Goal: Task Accomplishment & Management: Manage account settings

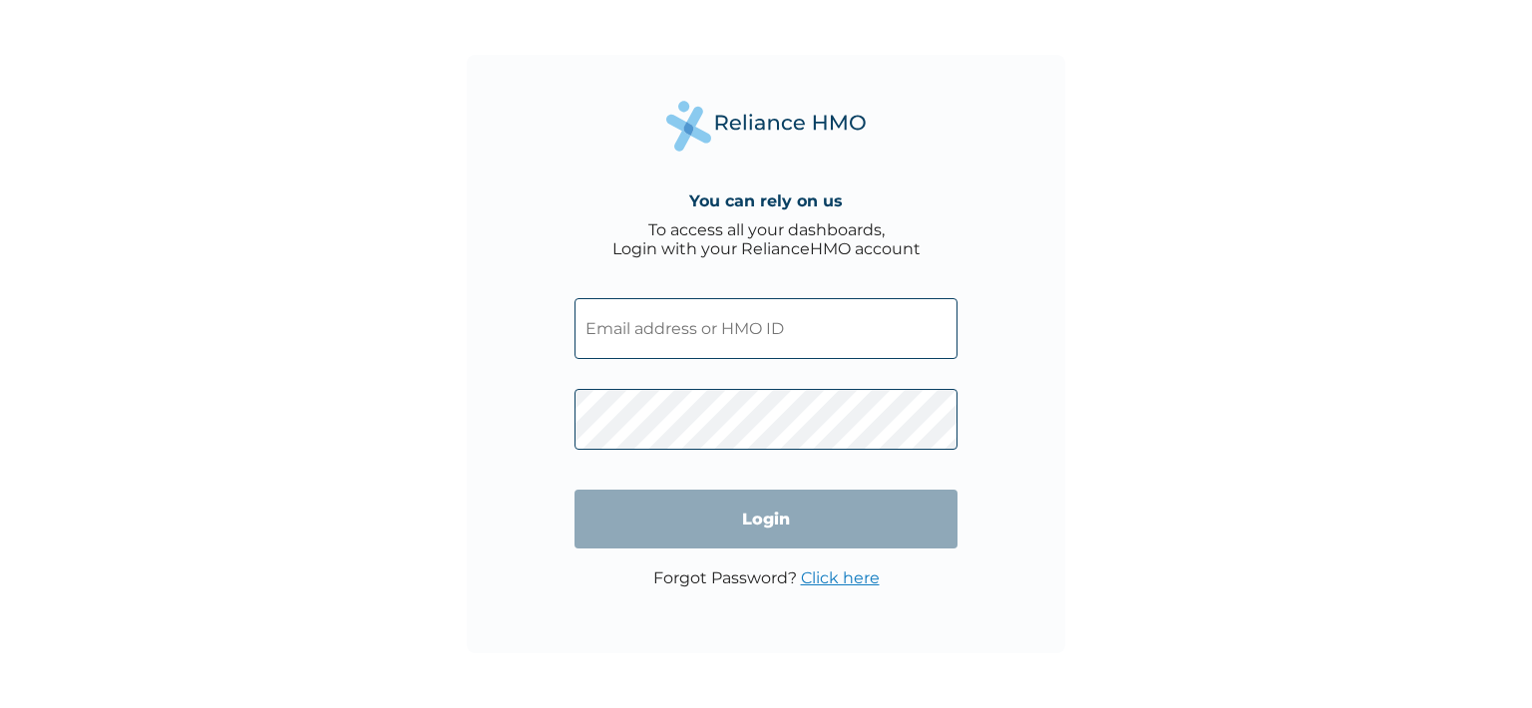
type input "olawaleajibola2000@yahoo.com"
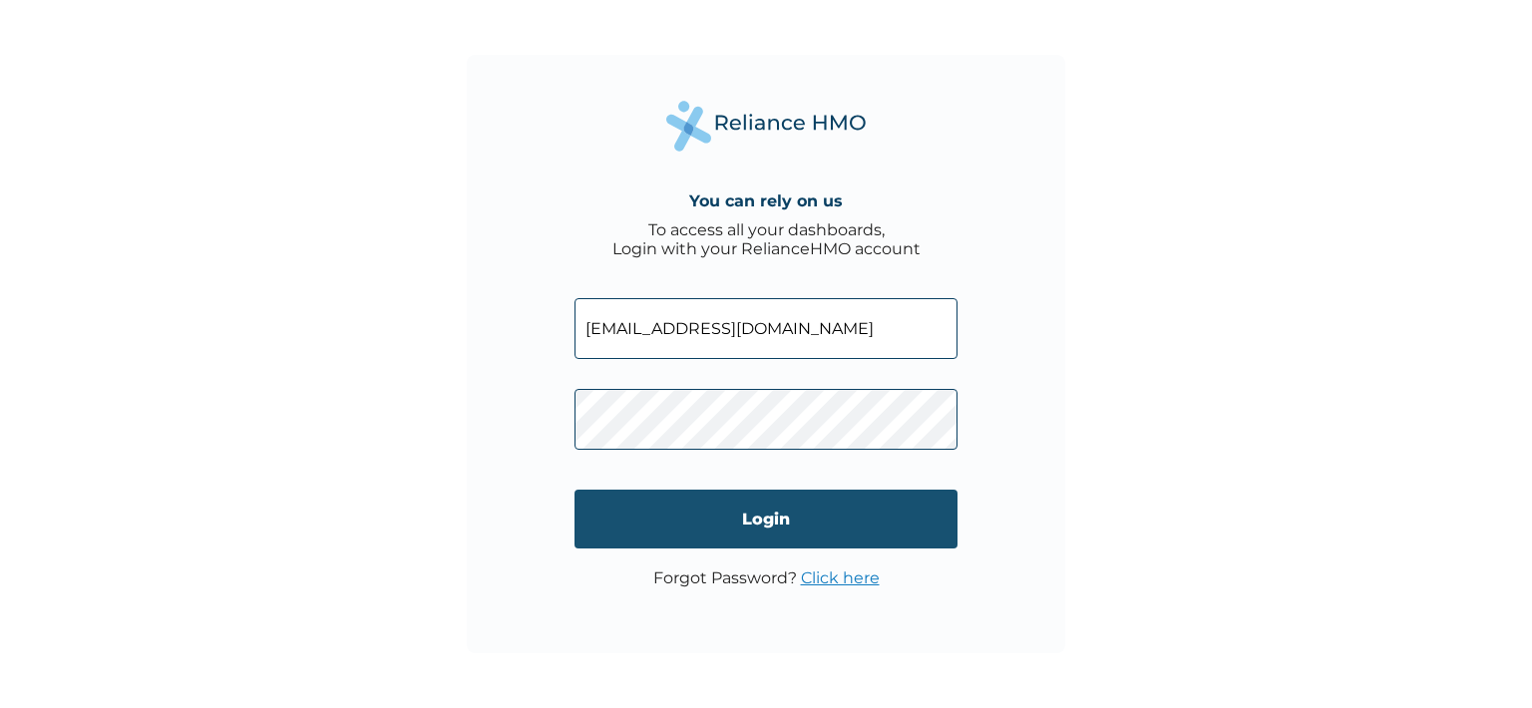
click at [788, 529] on input "Login" at bounding box center [765, 519] width 383 height 59
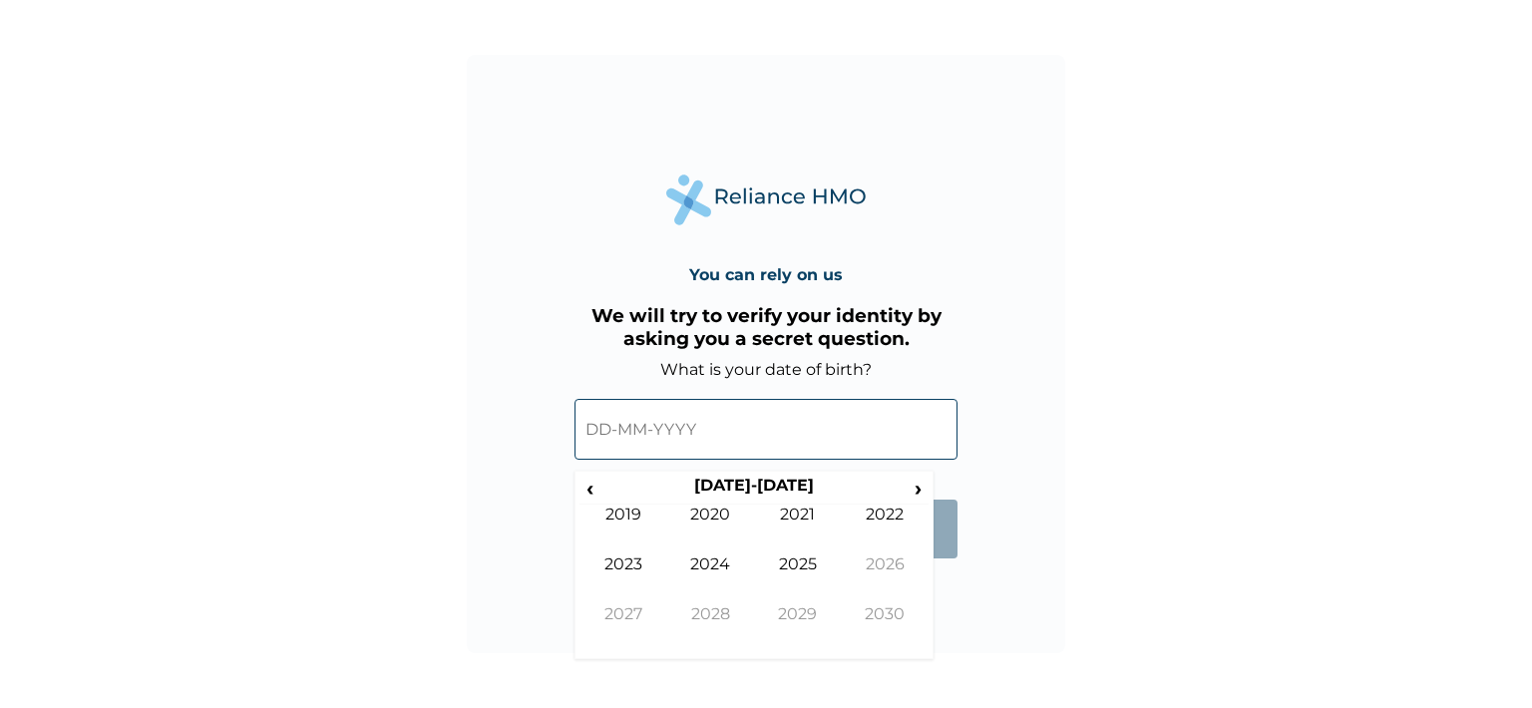
click at [732, 413] on input "text" at bounding box center [765, 429] width 383 height 61
click at [907, 578] on form "What is your date of birth? ‹ 2020-2029 › 2019 2020 2021 2022 2023 2024 2025 20…" at bounding box center [765, 469] width 383 height 218
click at [586, 497] on span "‹" at bounding box center [589, 488] width 21 height 25
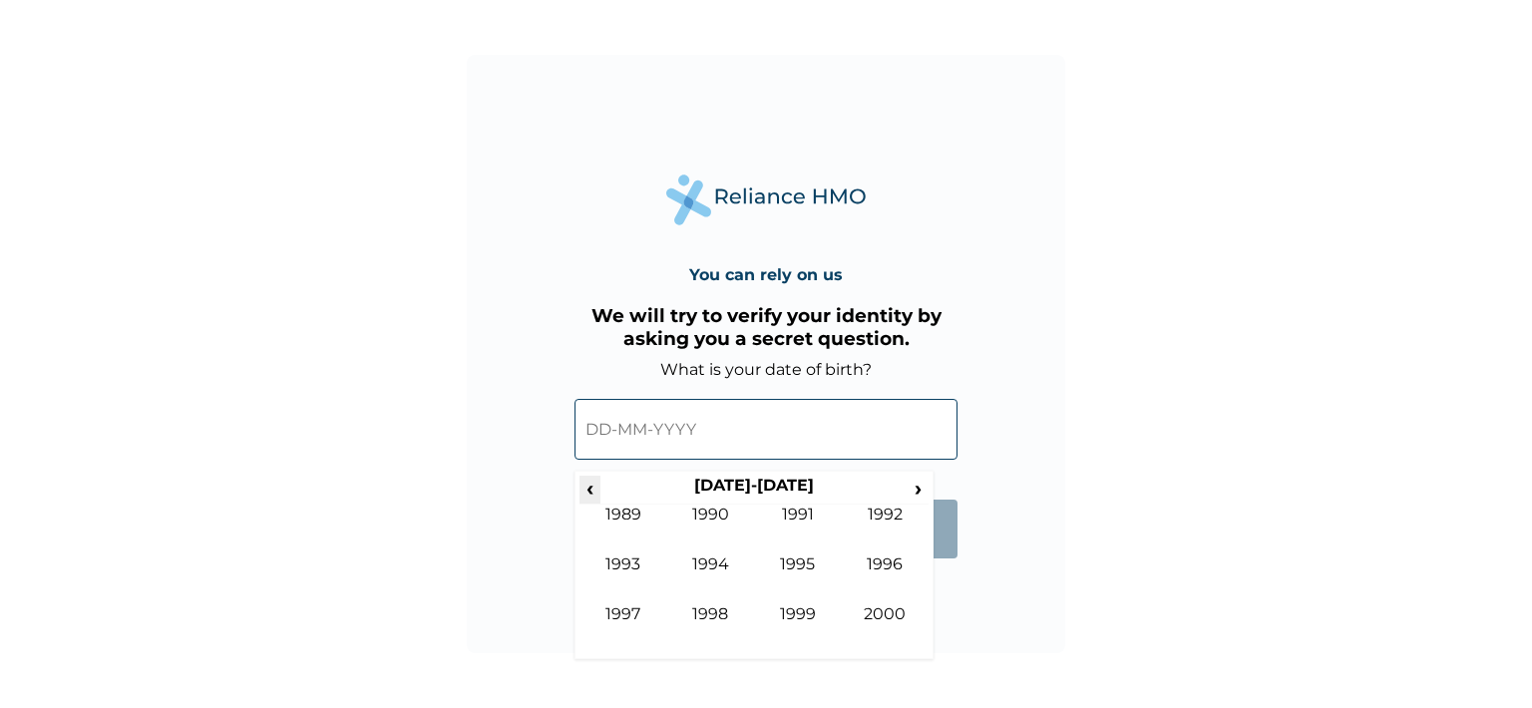
click at [586, 497] on span "‹" at bounding box center [589, 488] width 21 height 25
click at [877, 615] on td "1980" at bounding box center [886, 629] width 88 height 50
click at [870, 521] on td "Apr" at bounding box center [886, 530] width 88 height 50
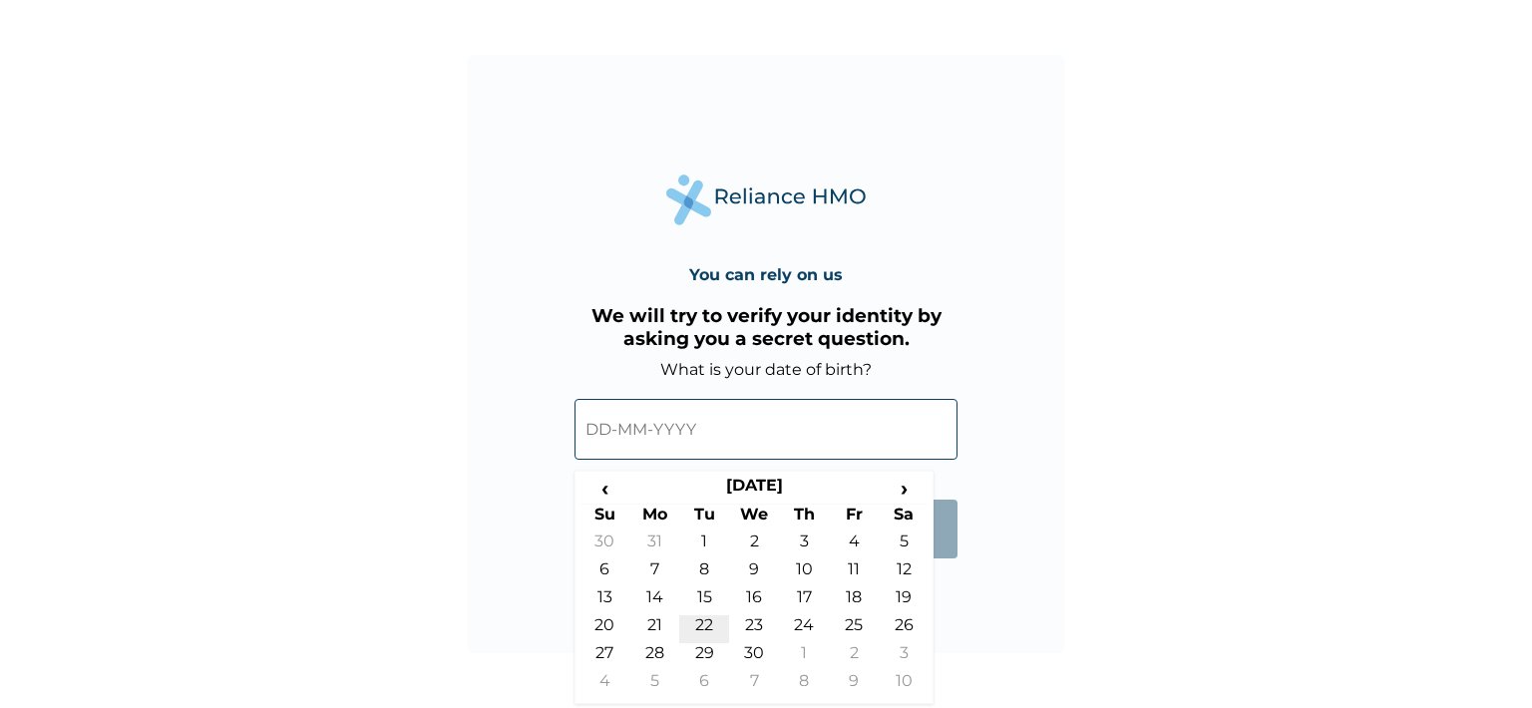
click at [705, 631] on td "22" at bounding box center [704, 629] width 50 height 28
type input "[DATE]"
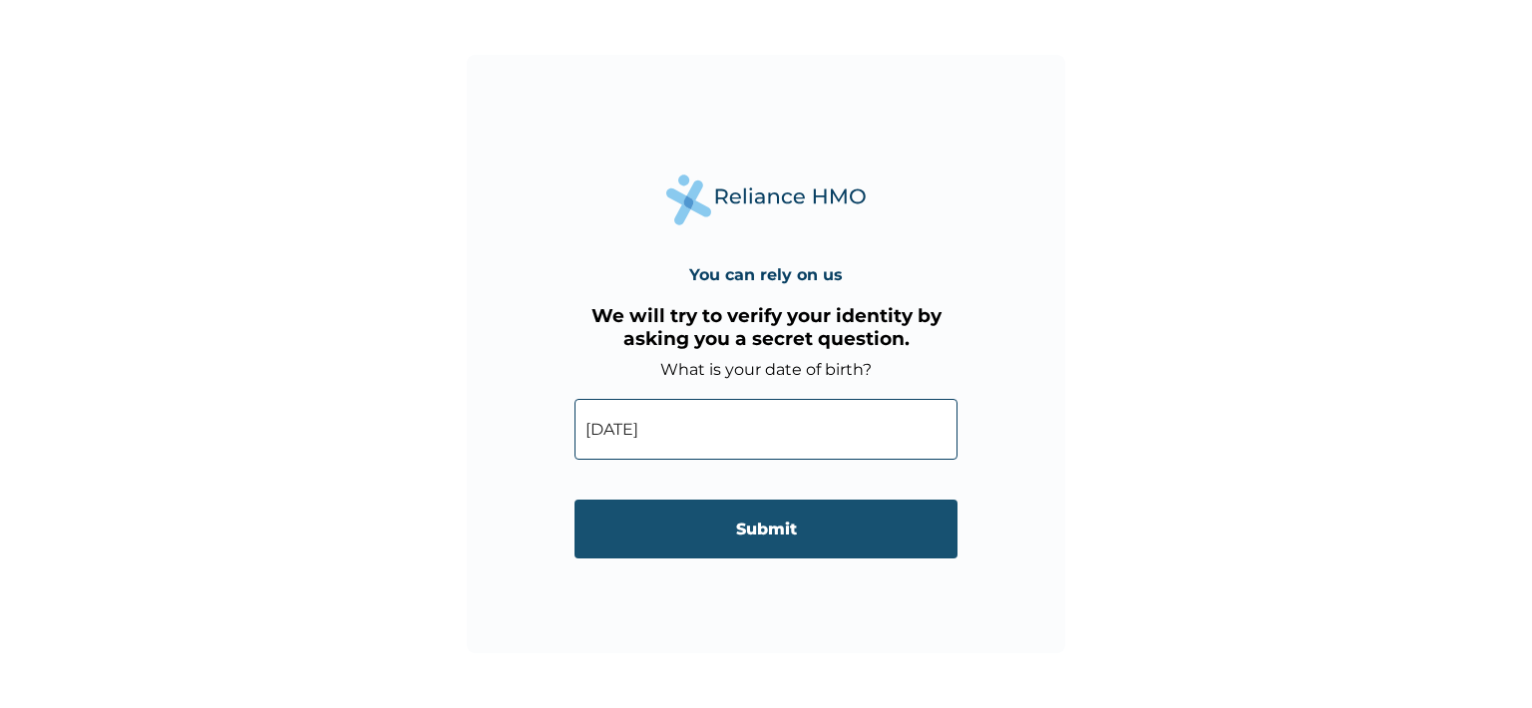
click at [664, 537] on input "Submit" at bounding box center [765, 529] width 383 height 59
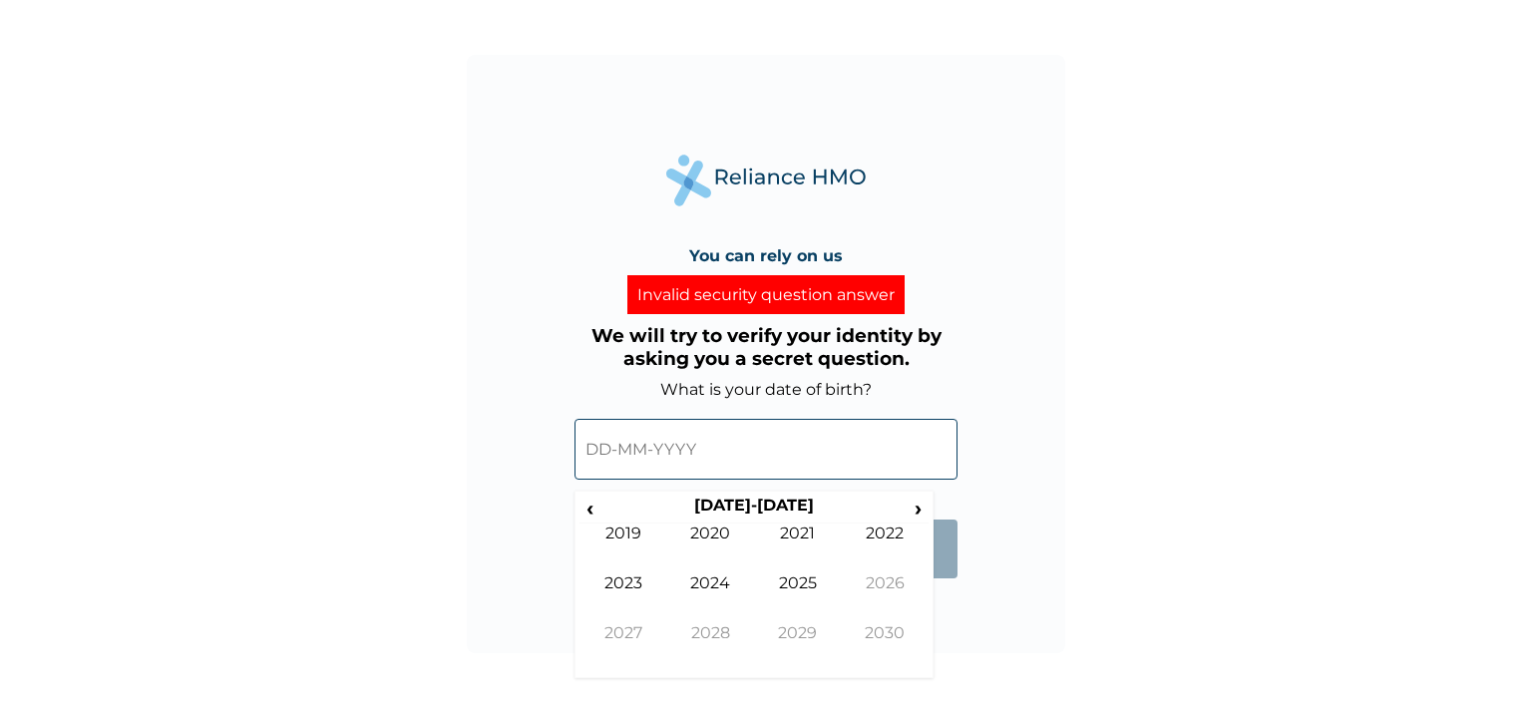
click at [661, 456] on input "text" at bounding box center [765, 449] width 383 height 61
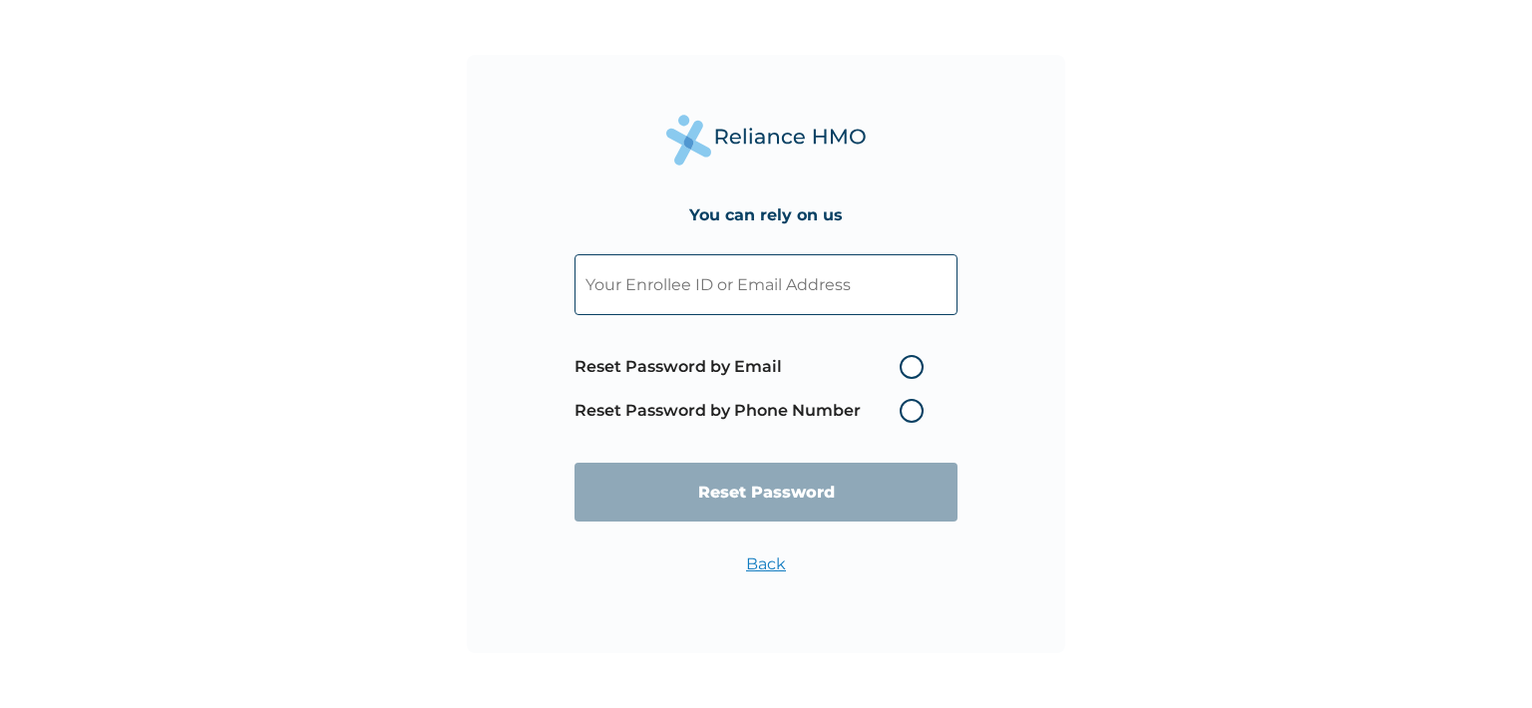
click at [746, 377] on label "Reset Password by Email" at bounding box center [753, 367] width 359 height 24
click at [872, 377] on input "Reset Password by Email" at bounding box center [888, 367] width 32 height 32
radio input "true"
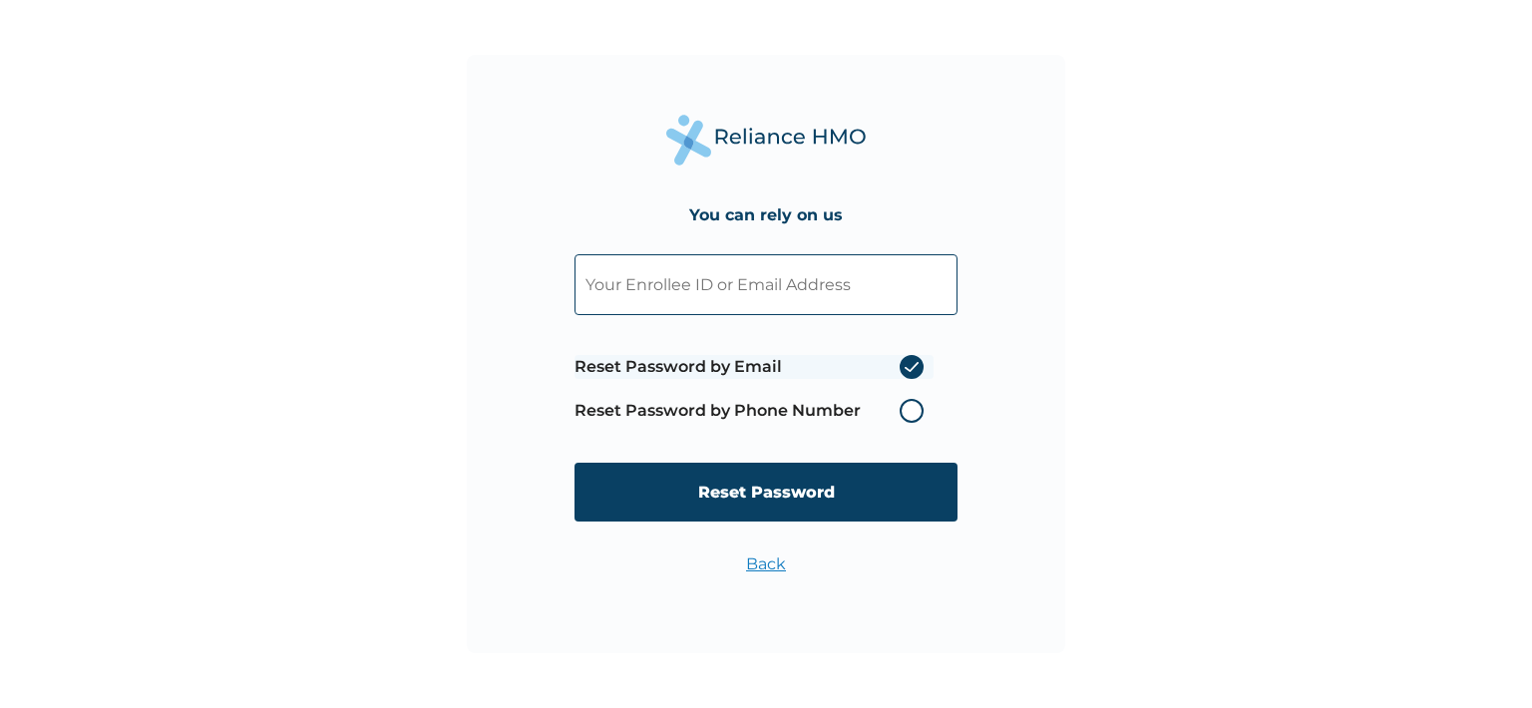
click at [796, 268] on input "text" at bounding box center [765, 284] width 383 height 61
type input "olawaleajibola2000@yahoo.com"
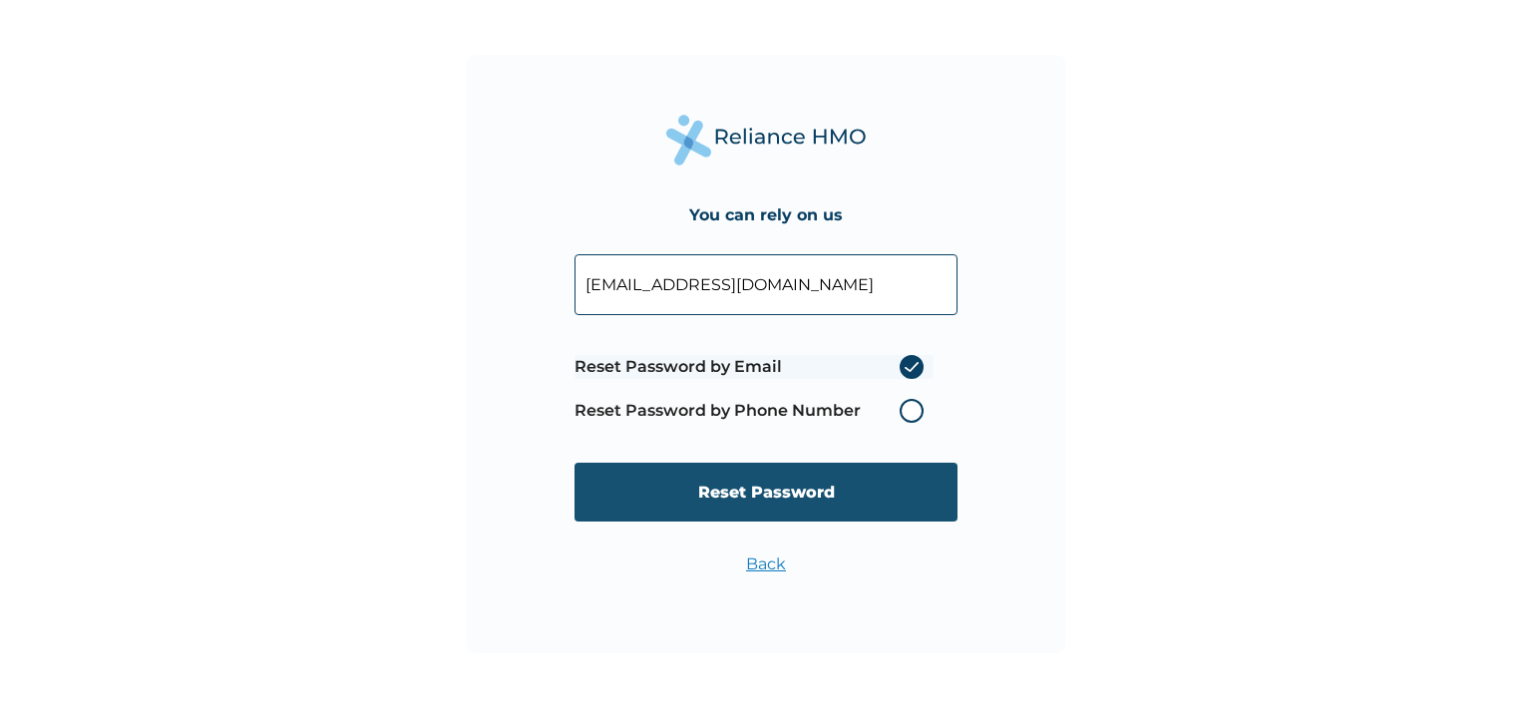
click at [776, 502] on input "Reset Password" at bounding box center [765, 492] width 383 height 59
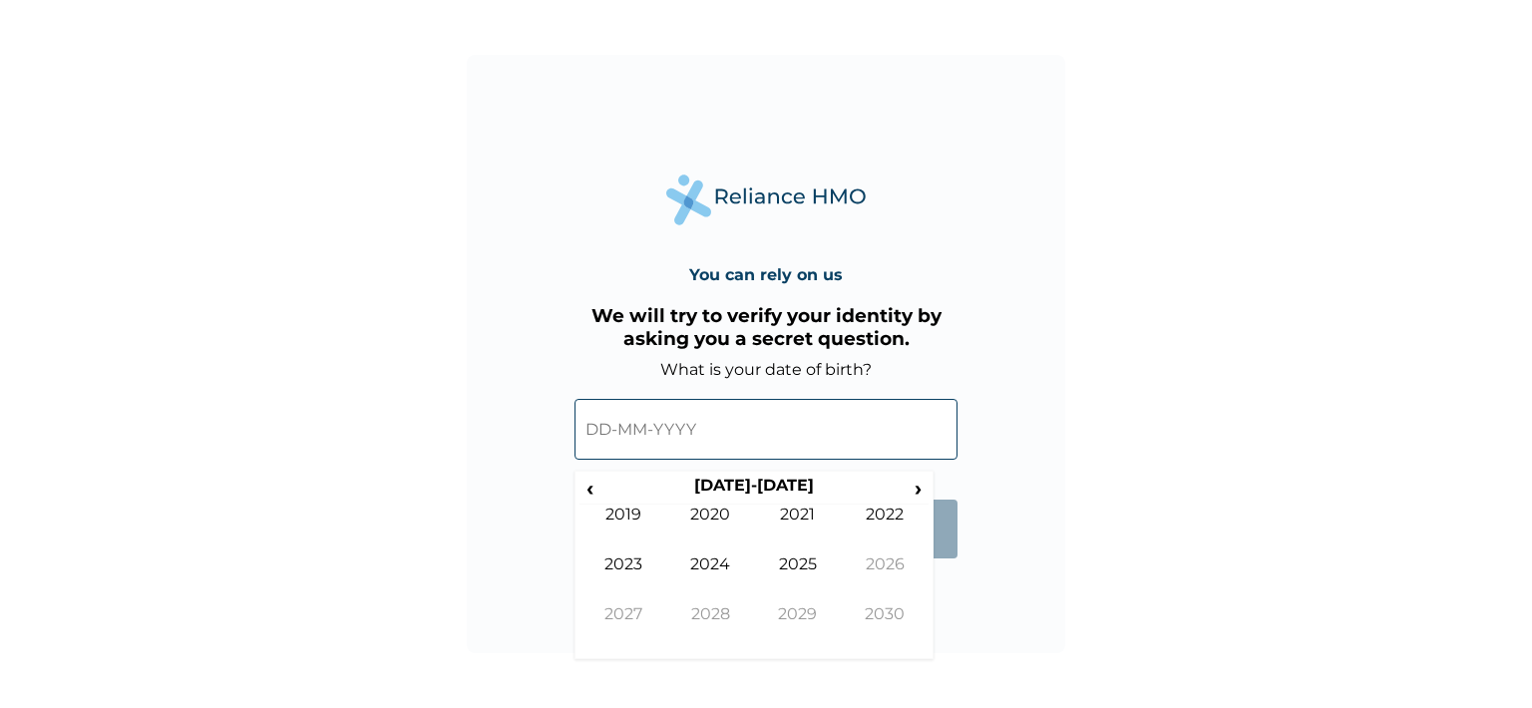
click at [646, 438] on input "text" at bounding box center [765, 429] width 383 height 61
click at [585, 489] on span "‹" at bounding box center [589, 488] width 21 height 25
click at [938, 597] on div "You can rely on us We will try to verify your identity by asking you a secret q…" at bounding box center [766, 354] width 598 height 598
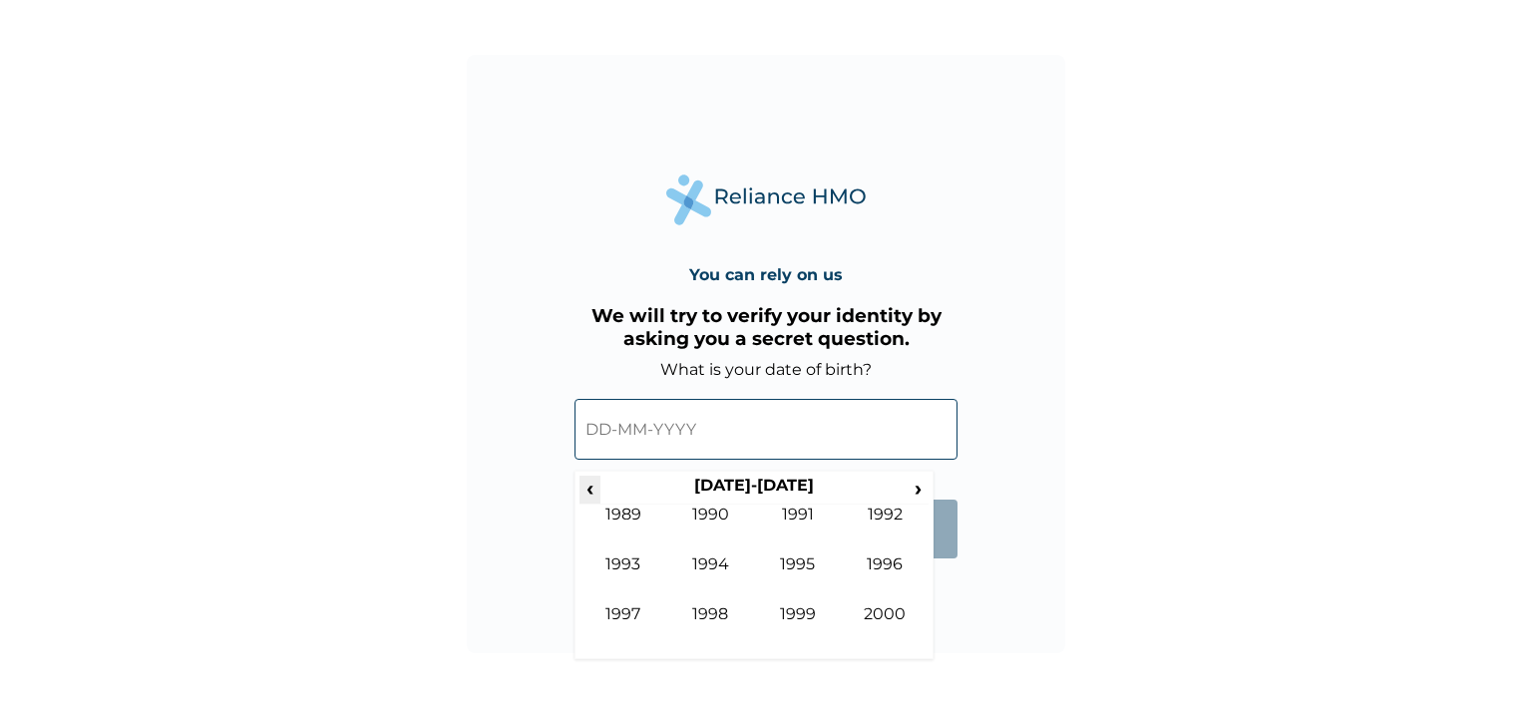
click at [594, 492] on span "‹" at bounding box center [589, 488] width 21 height 25
click at [587, 496] on span "‹" at bounding box center [589, 488] width 21 height 25
click at [882, 615] on td "1980" at bounding box center [886, 629] width 88 height 50
click at [878, 514] on td "Apr" at bounding box center [886, 530] width 88 height 50
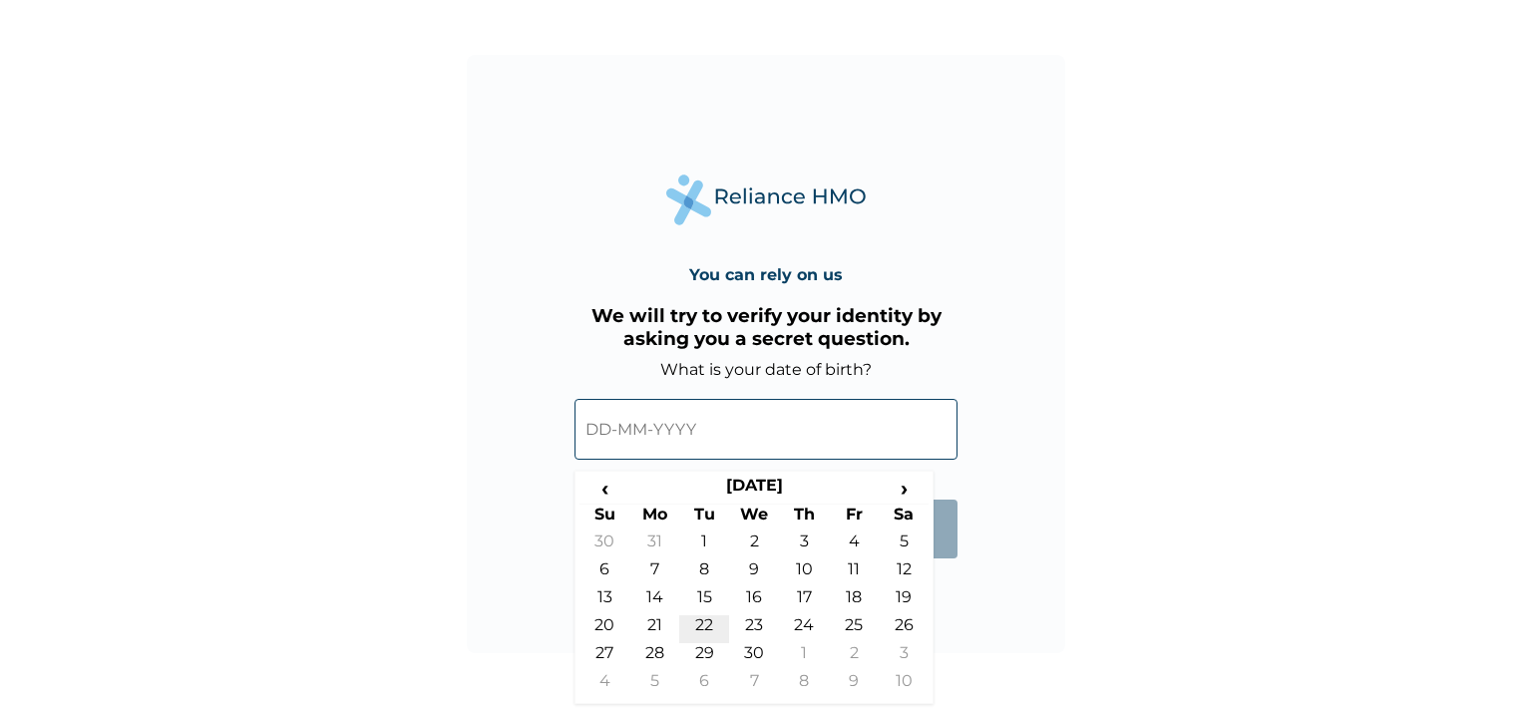
click at [707, 621] on td "22" at bounding box center [704, 629] width 50 height 28
type input "[DATE]"
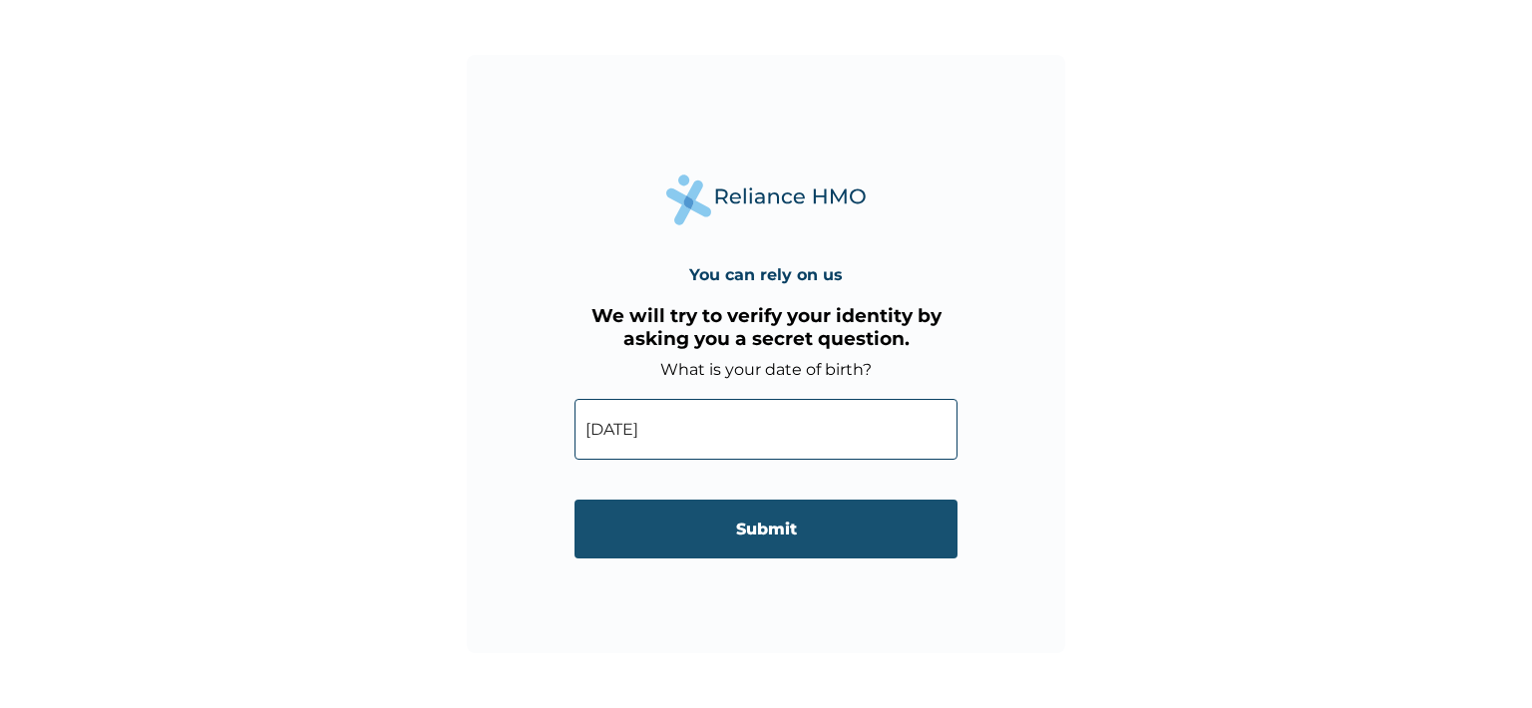
click at [803, 540] on input "Submit" at bounding box center [765, 529] width 383 height 59
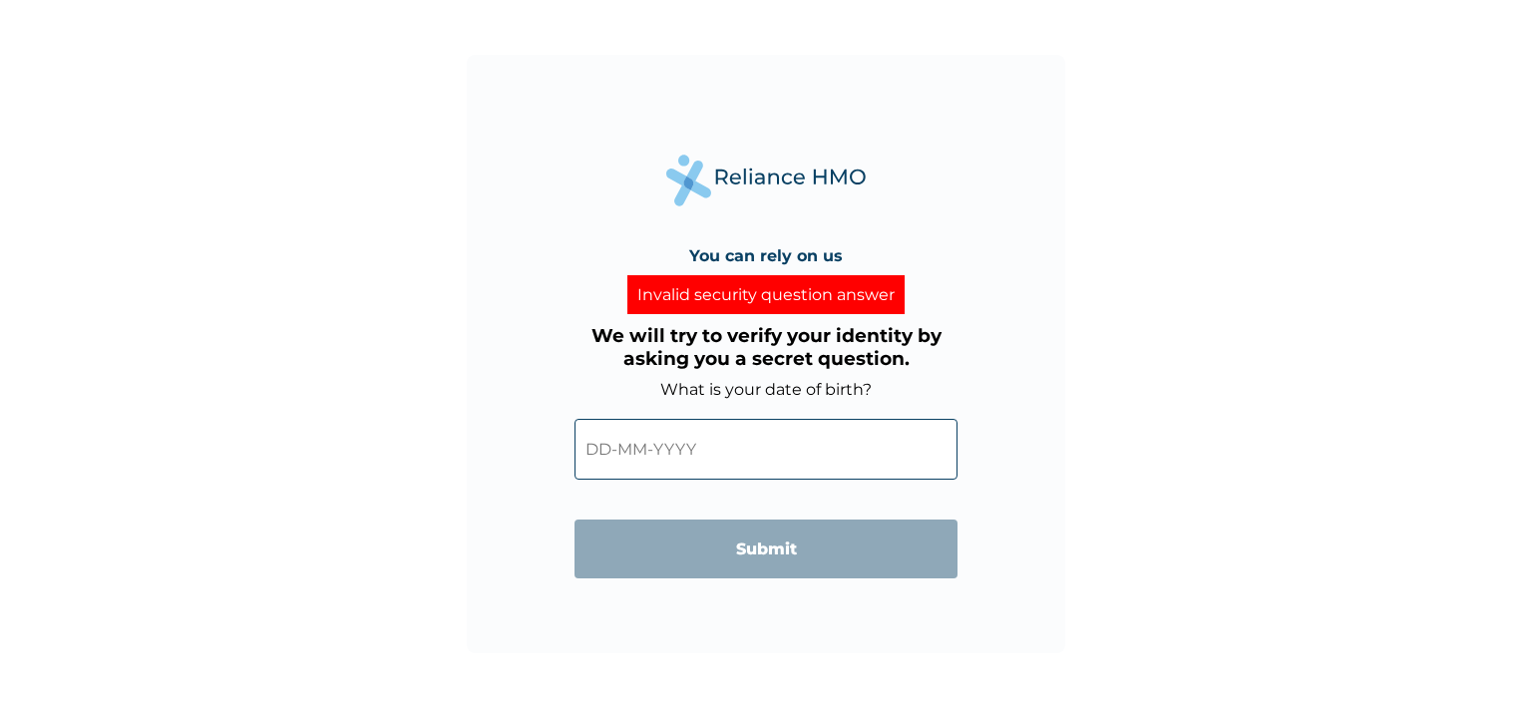
click at [797, 296] on div "Invalid security question answer" at bounding box center [765, 294] width 277 height 39
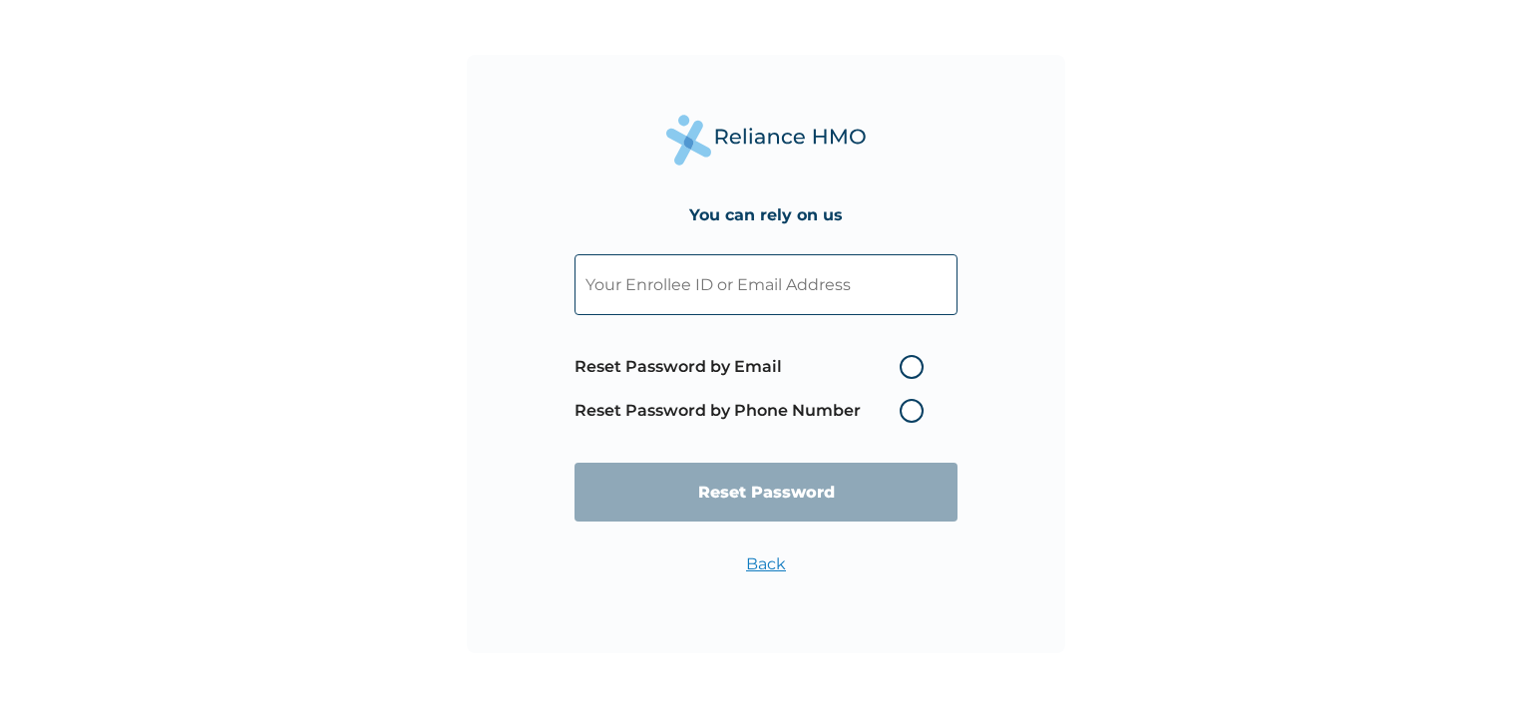
click at [743, 411] on label "Reset Password by Phone Number" at bounding box center [753, 411] width 359 height 24
click at [915, 408] on label "Reset Password by Phone Number" at bounding box center [753, 411] width 359 height 24
click at [908, 412] on label "Reset Password by Phone Number" at bounding box center [753, 411] width 359 height 24
click at [916, 414] on label "Reset Password by Phone Number" at bounding box center [753, 411] width 359 height 24
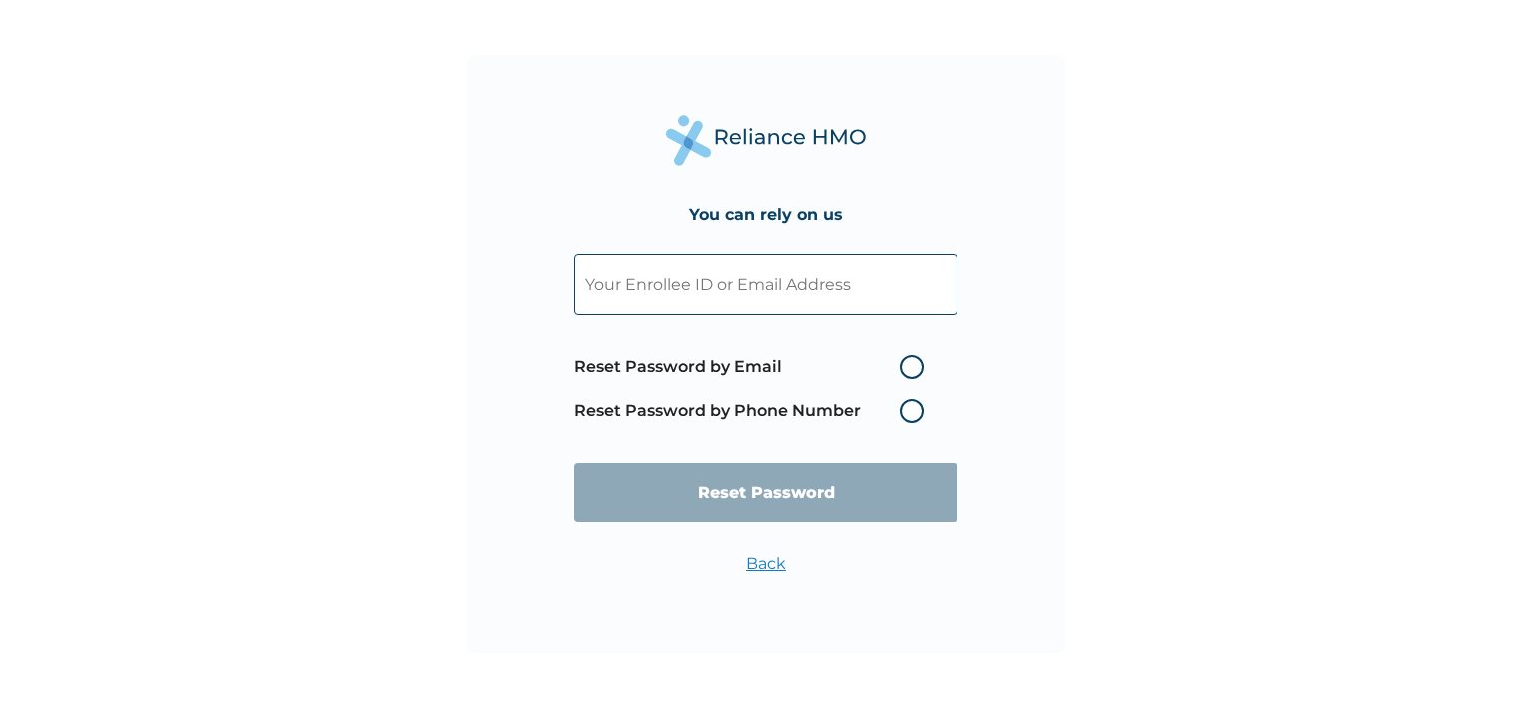
click at [910, 414] on label "Reset Password by Phone Number" at bounding box center [753, 411] width 359 height 24
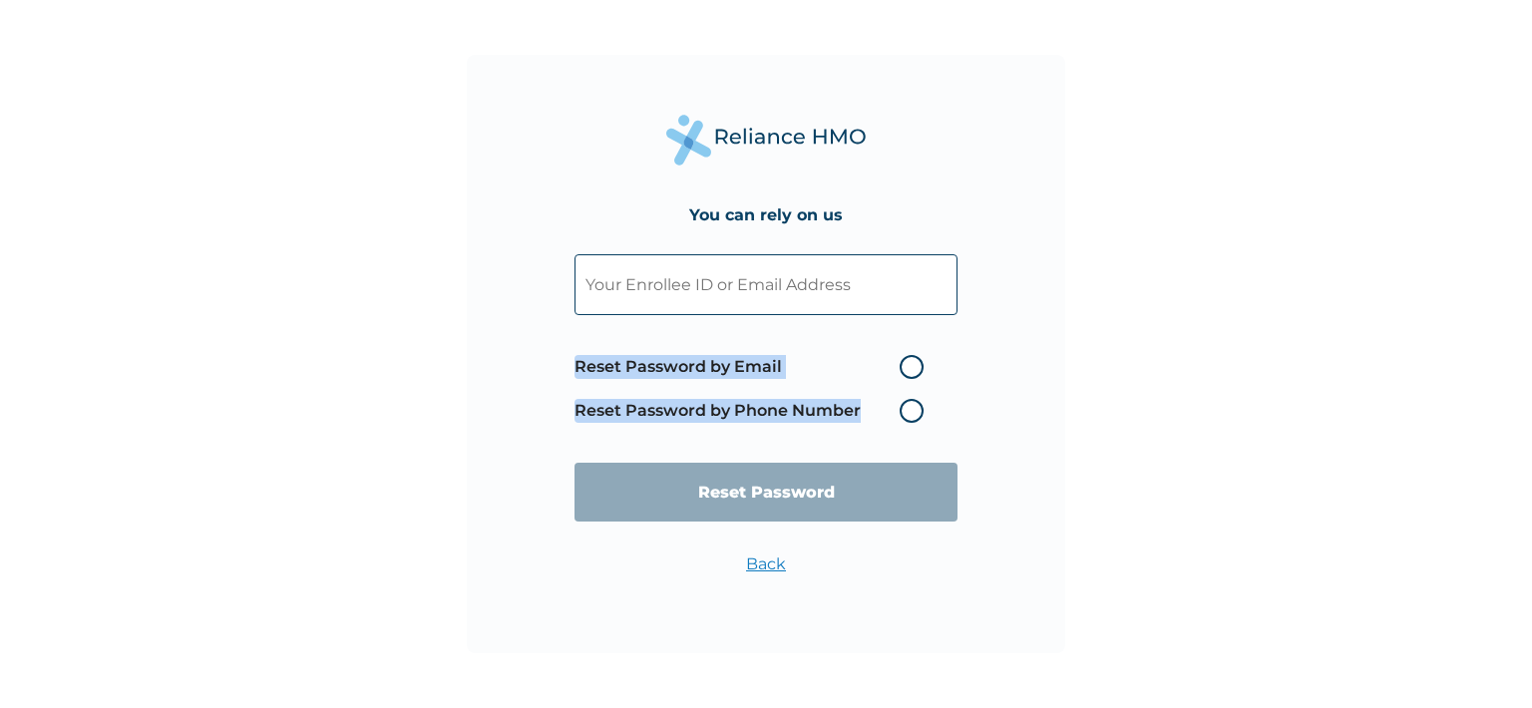
click at [910, 414] on label "Reset Password by Phone Number" at bounding box center [753, 411] width 359 height 24
click at [1023, 412] on div "You can rely on us Reset Password by Email Reset Password by Phone Number Reset…" at bounding box center [766, 354] width 598 height 598
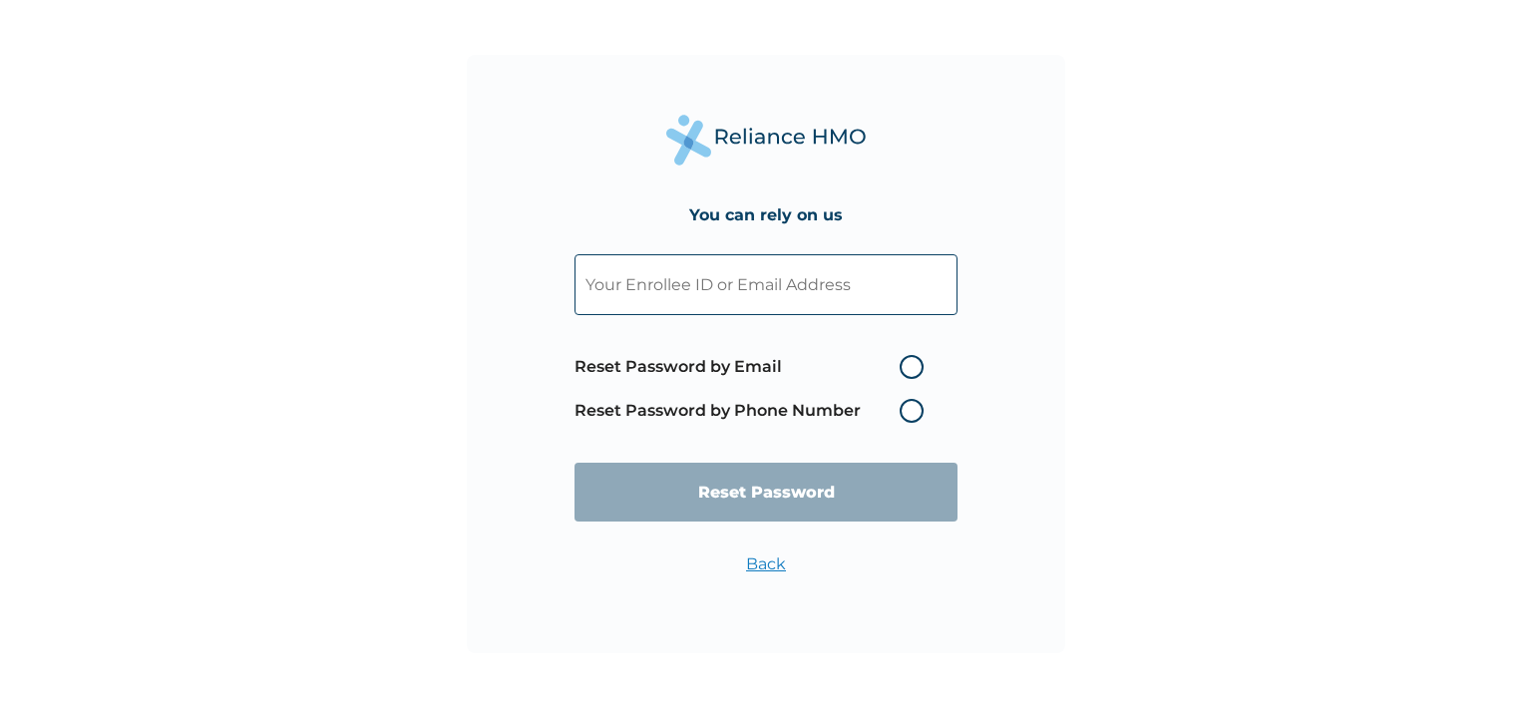
click at [910, 413] on label "Reset Password by Phone Number" at bounding box center [753, 411] width 359 height 24
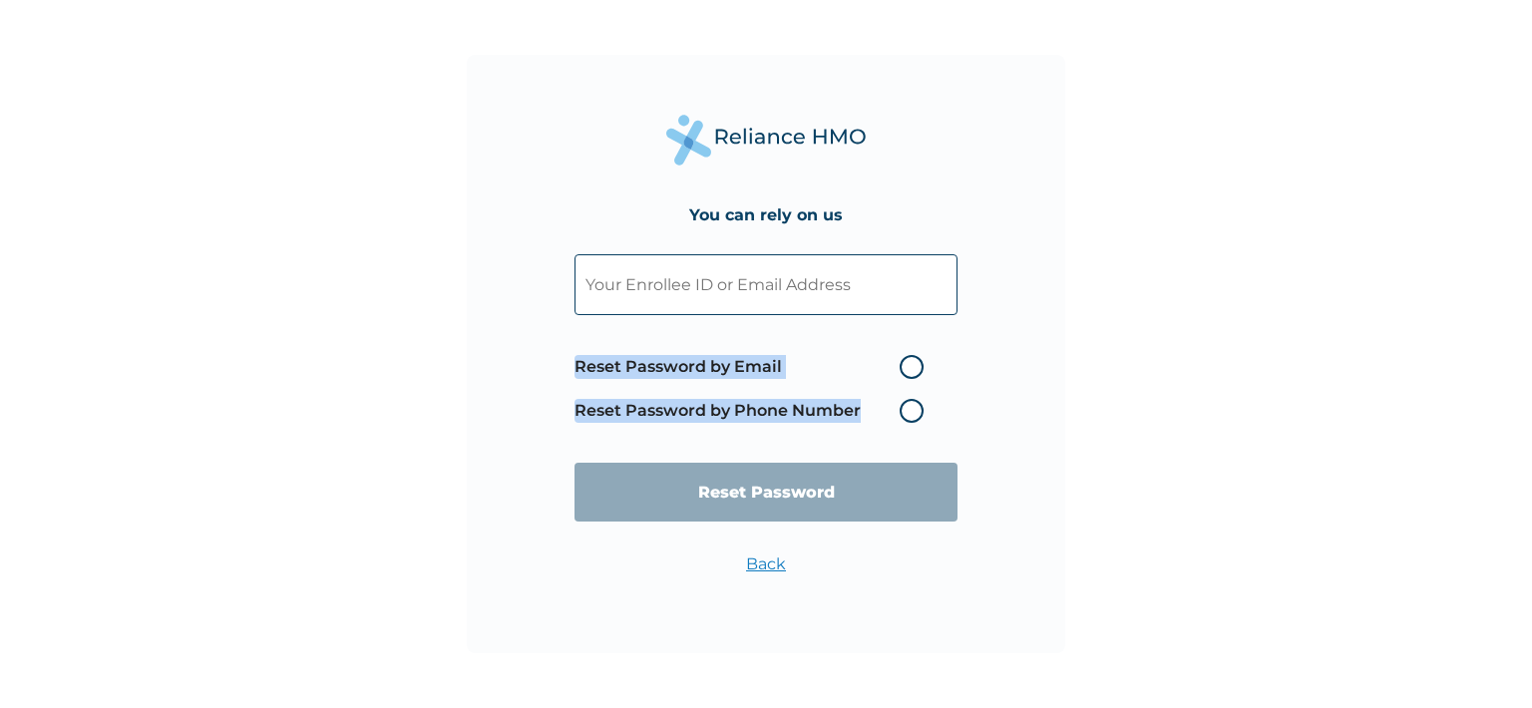
click at [910, 413] on label "Reset Password by Phone Number" at bounding box center [753, 411] width 359 height 24
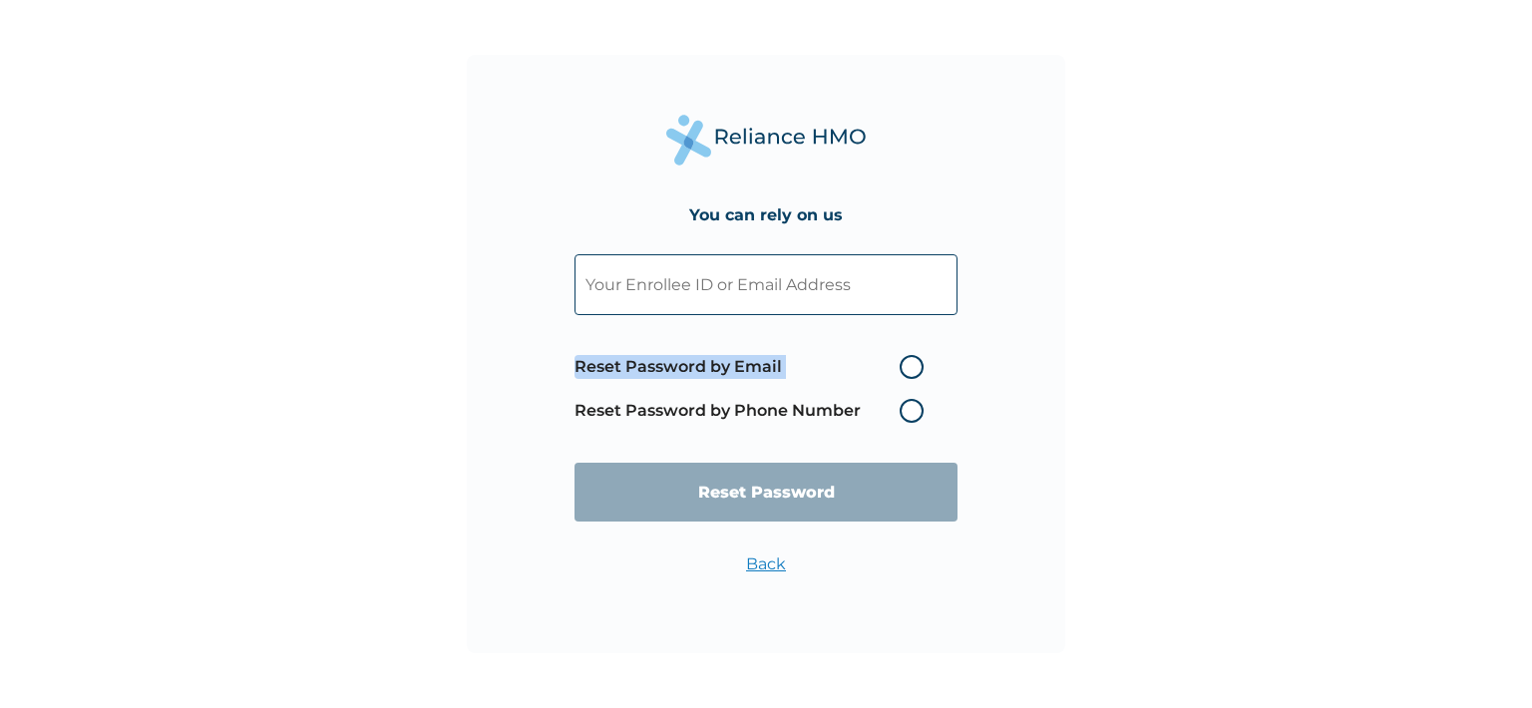
click at [910, 413] on label "Reset Password by Phone Number" at bounding box center [753, 411] width 359 height 24
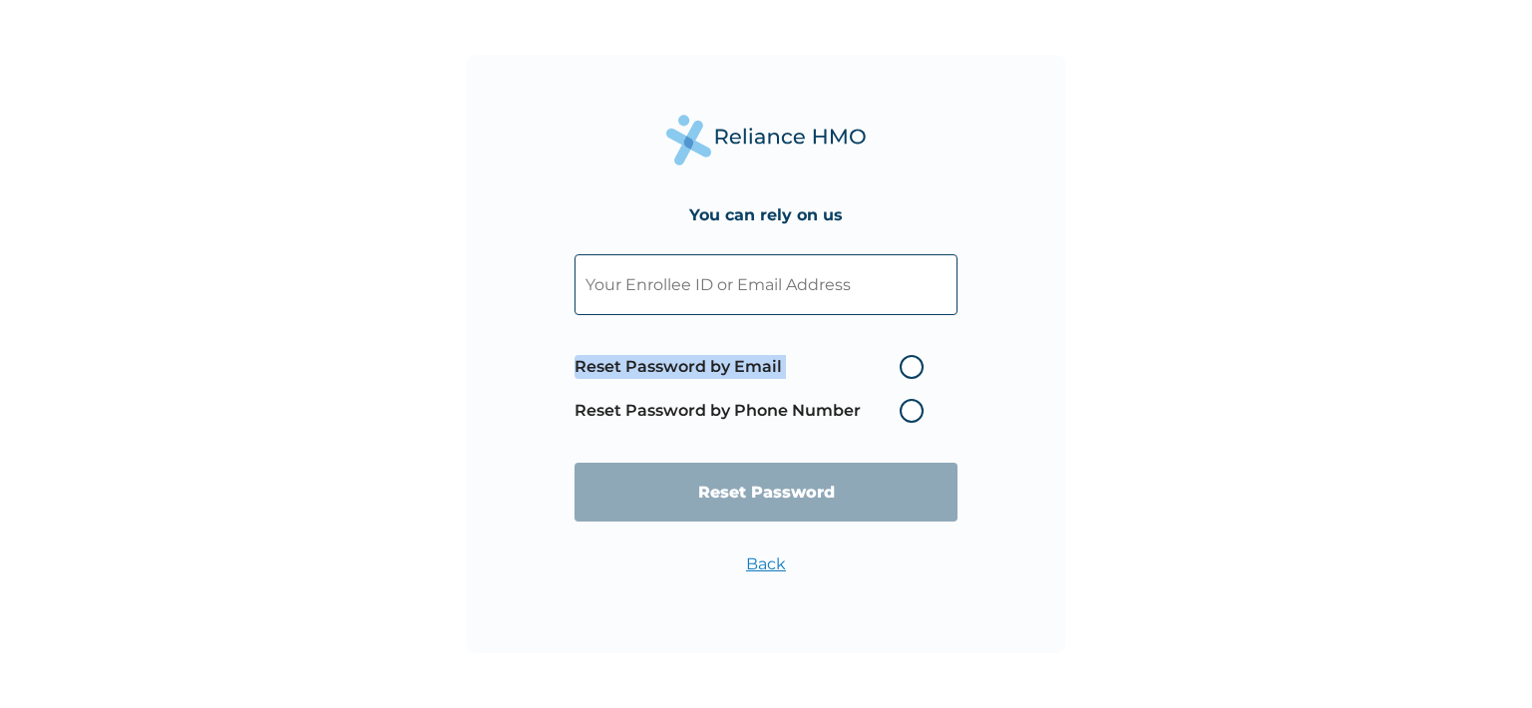
click at [910, 413] on label "Reset Password by Phone Number" at bounding box center [753, 411] width 359 height 24
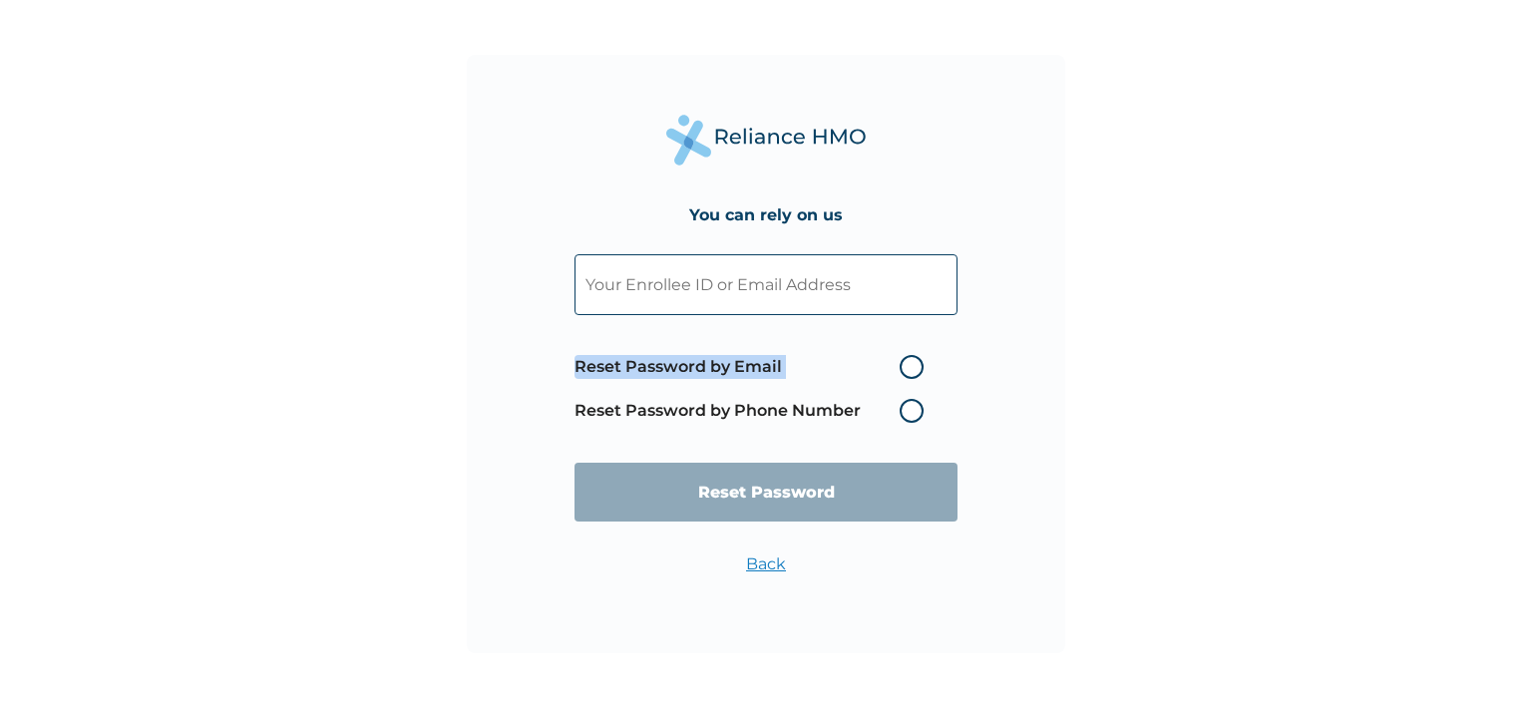
click at [910, 413] on label "Reset Password by Phone Number" at bounding box center [753, 411] width 359 height 24
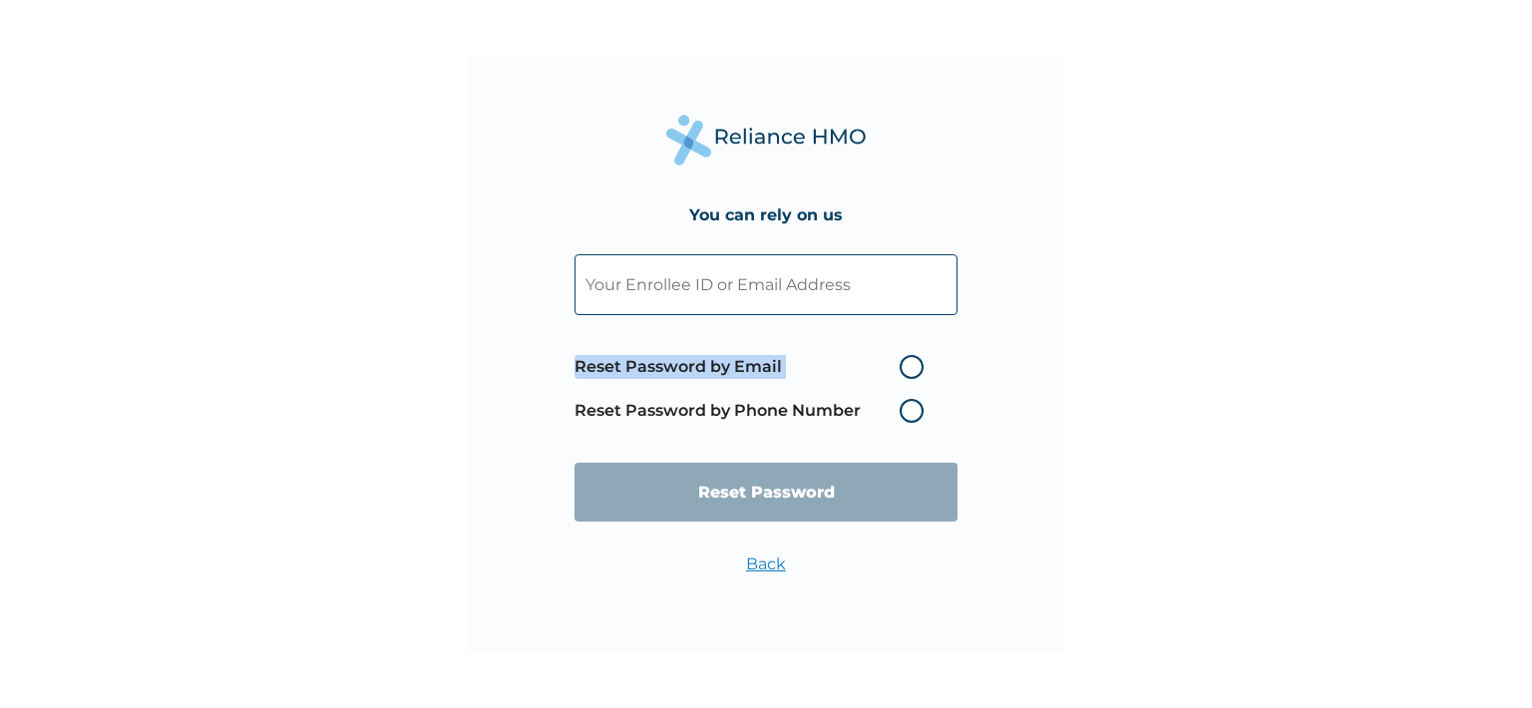
click at [910, 413] on label "Reset Password by Phone Number" at bounding box center [753, 411] width 359 height 24
drag, startPoint x: 910, startPoint y: 413, endPoint x: 910, endPoint y: 371, distance: 41.9
click at [910, 371] on label "Reset Password by Email" at bounding box center [753, 367] width 359 height 24
click at [904, 371] on input "Reset Password by Email" at bounding box center [888, 367] width 32 height 32
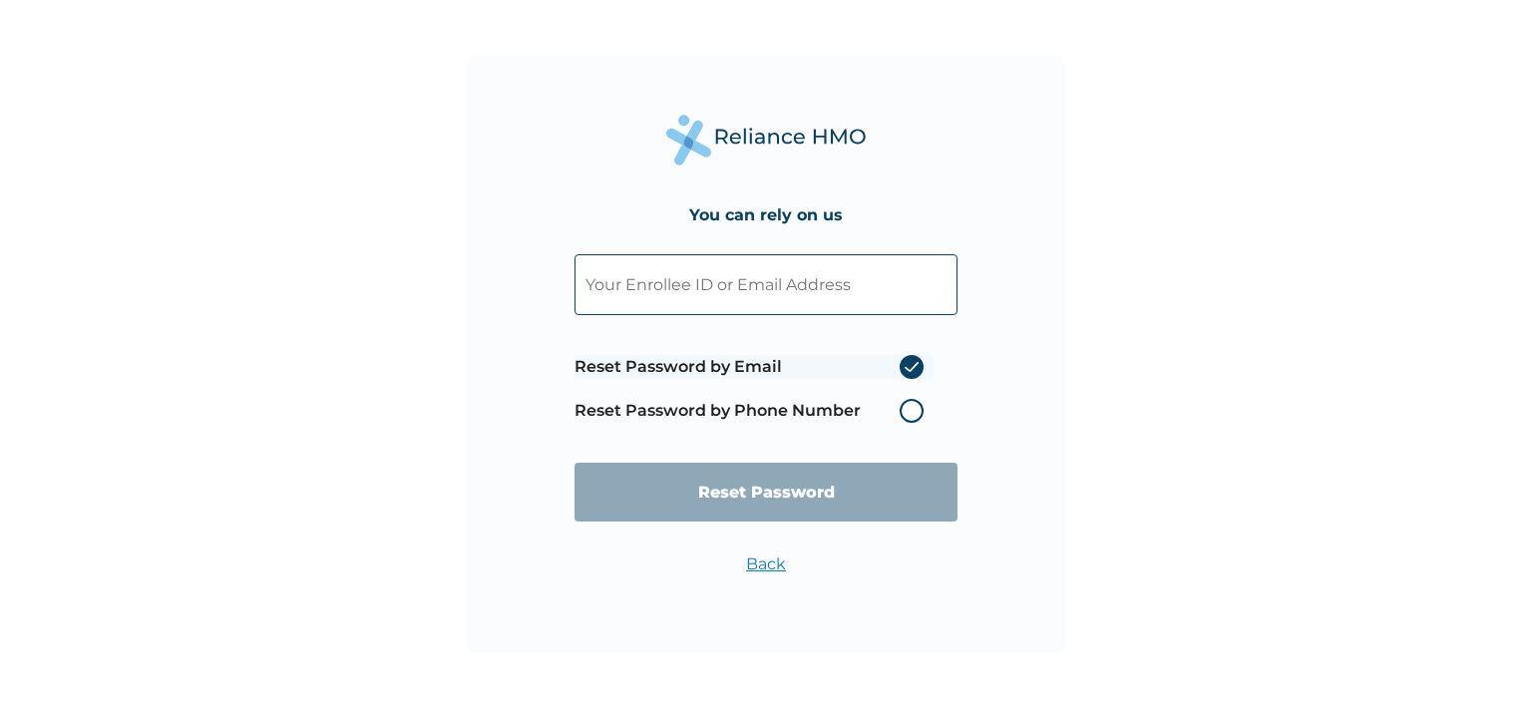
radio input "true"
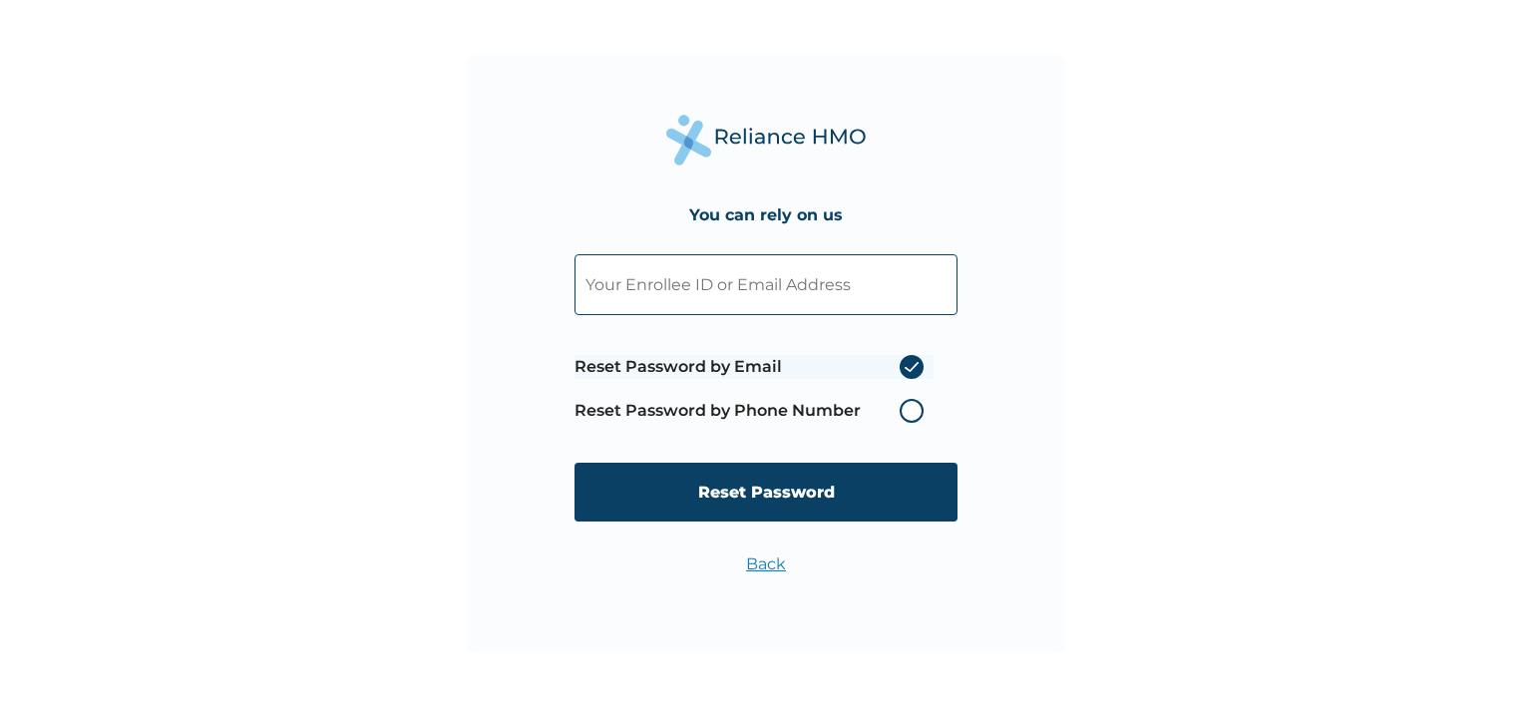
click at [914, 411] on label "Reset Password by Phone Number" at bounding box center [753, 411] width 359 height 24
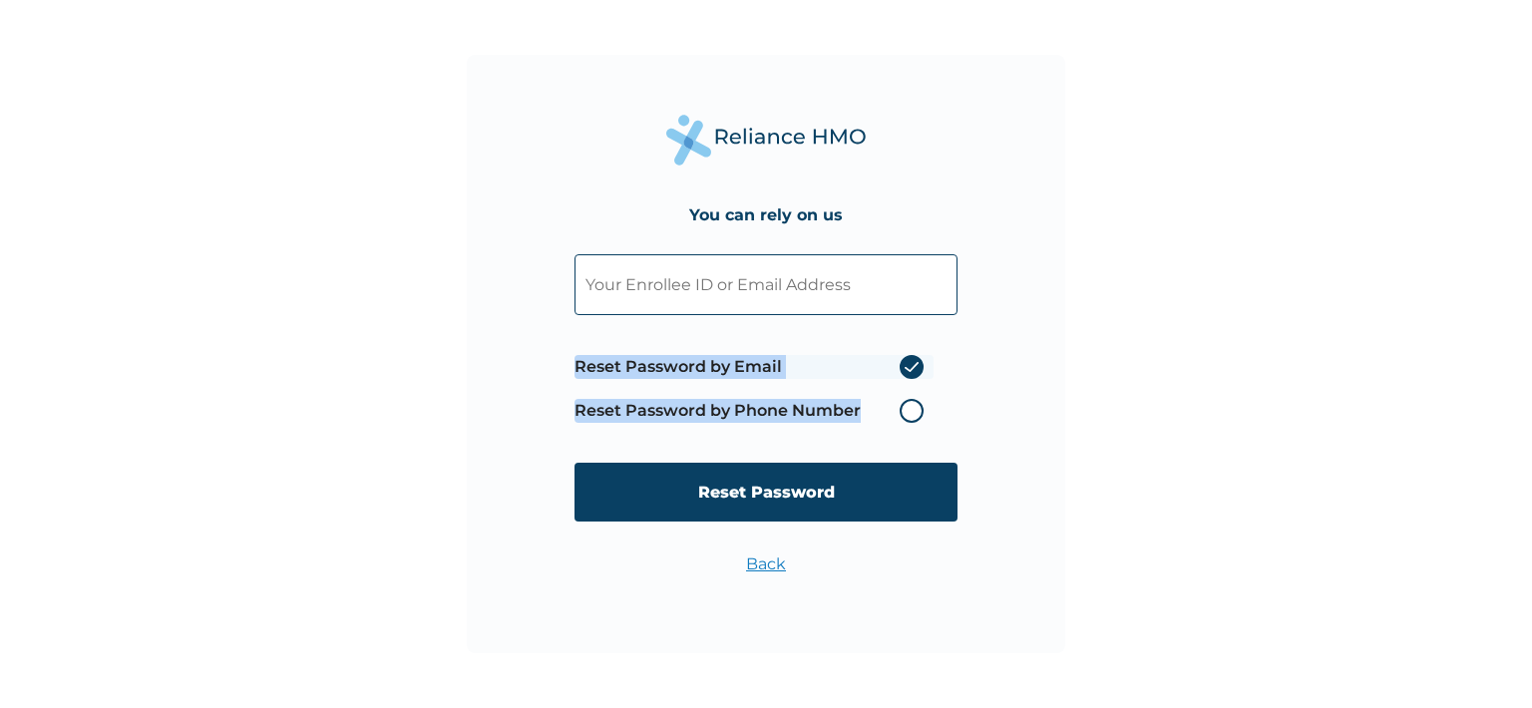
click at [914, 411] on label "Reset Password by Phone Number" at bounding box center [753, 411] width 359 height 24
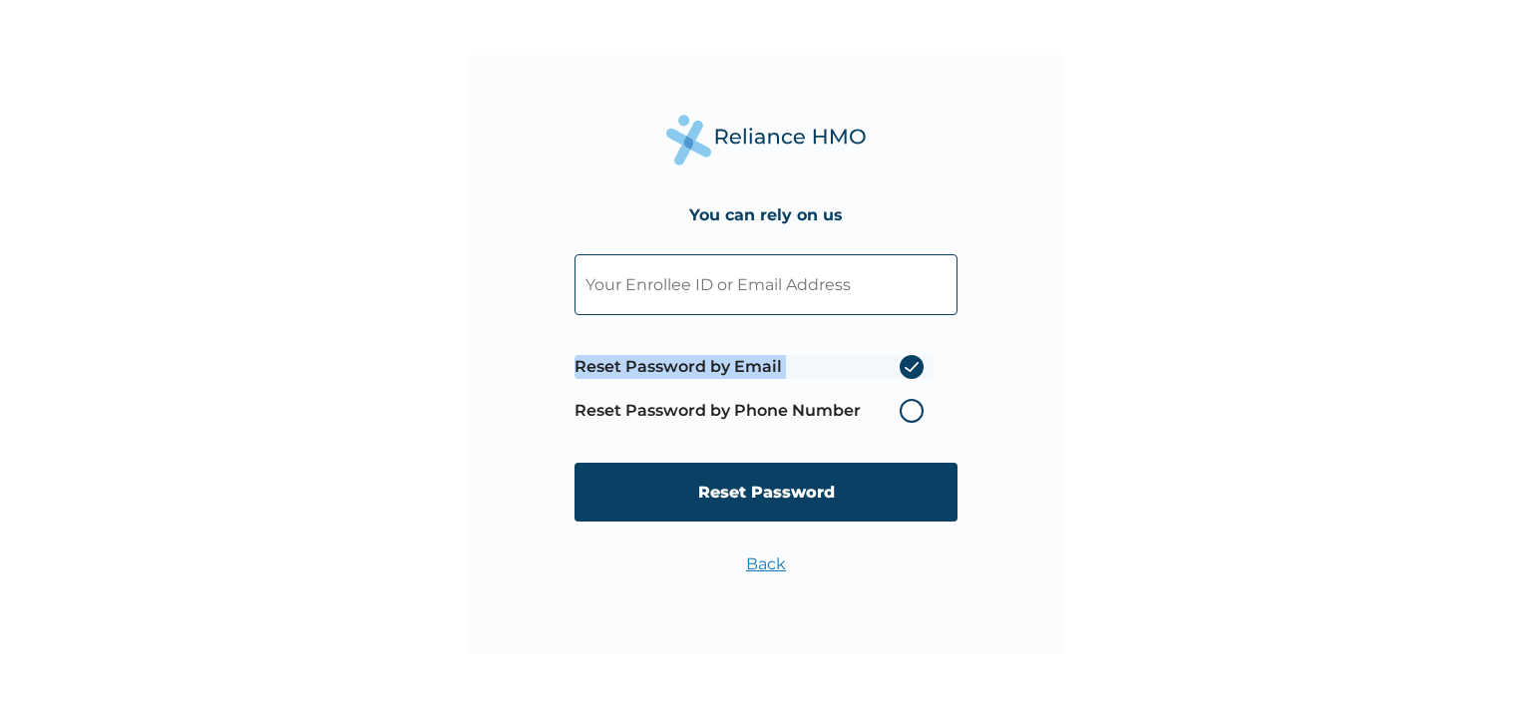
click at [914, 411] on label "Reset Password by Phone Number" at bounding box center [753, 411] width 359 height 24
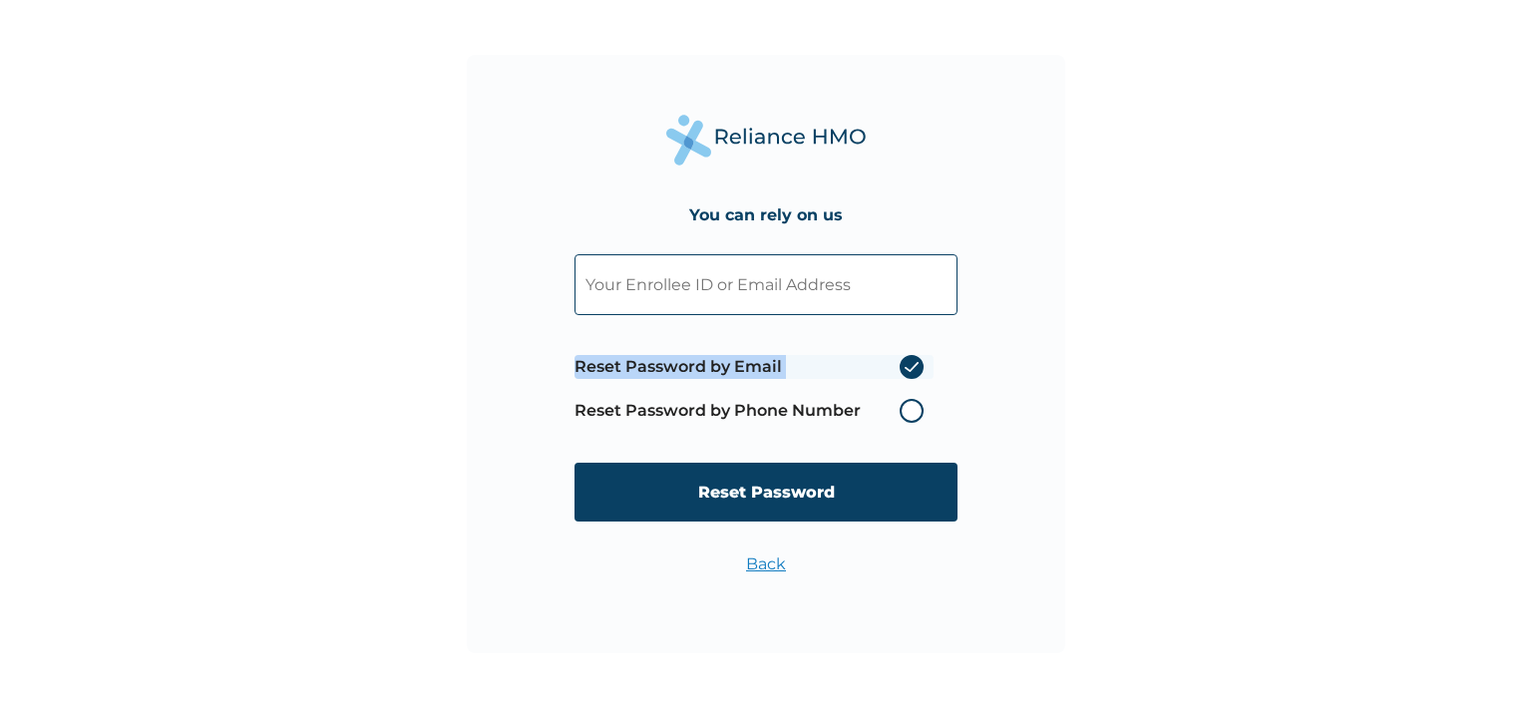
click at [914, 411] on label "Reset Password by Phone Number" at bounding box center [753, 411] width 359 height 24
click at [914, 409] on label "Reset Password by Phone Number" at bounding box center [753, 411] width 359 height 24
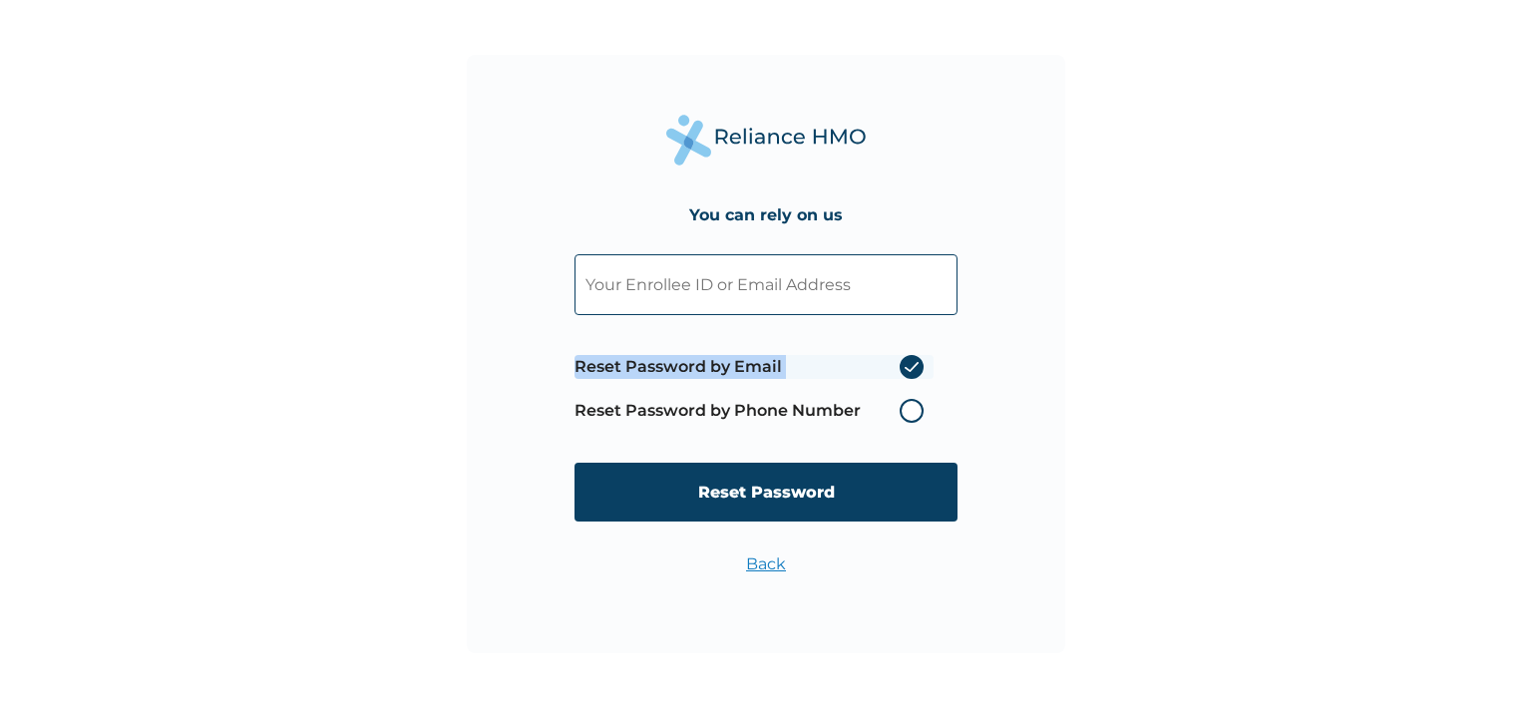
click at [914, 409] on label "Reset Password by Phone Number" at bounding box center [753, 411] width 359 height 24
click at [870, 277] on input "text" at bounding box center [765, 284] width 383 height 61
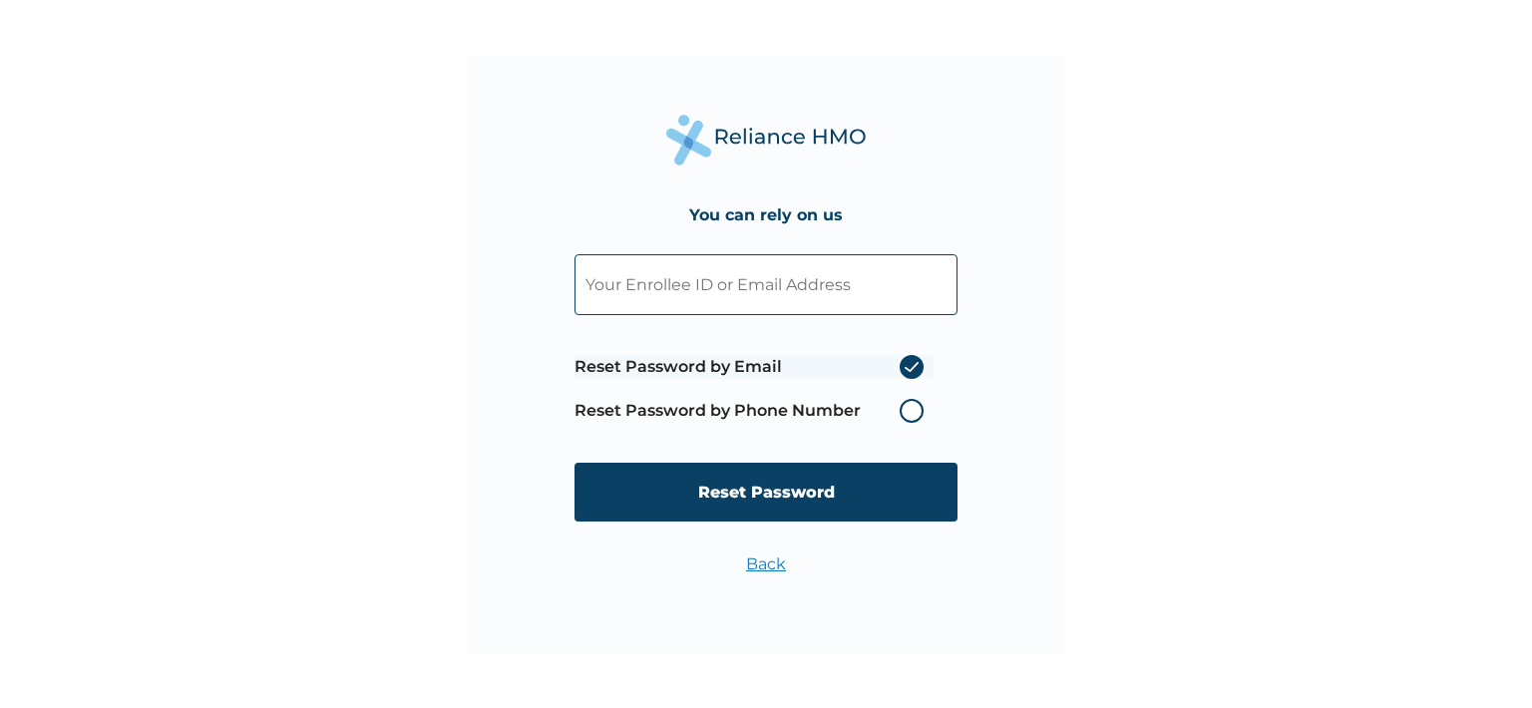
click at [1140, 206] on div "You can rely on us Reset Password by Email Reset Password by Phone Number Reset…" at bounding box center [766, 354] width 1532 height 708
click at [833, 283] on input "text" at bounding box center [765, 284] width 383 height 61
type input "Baloguno@berkeley.com.ng"
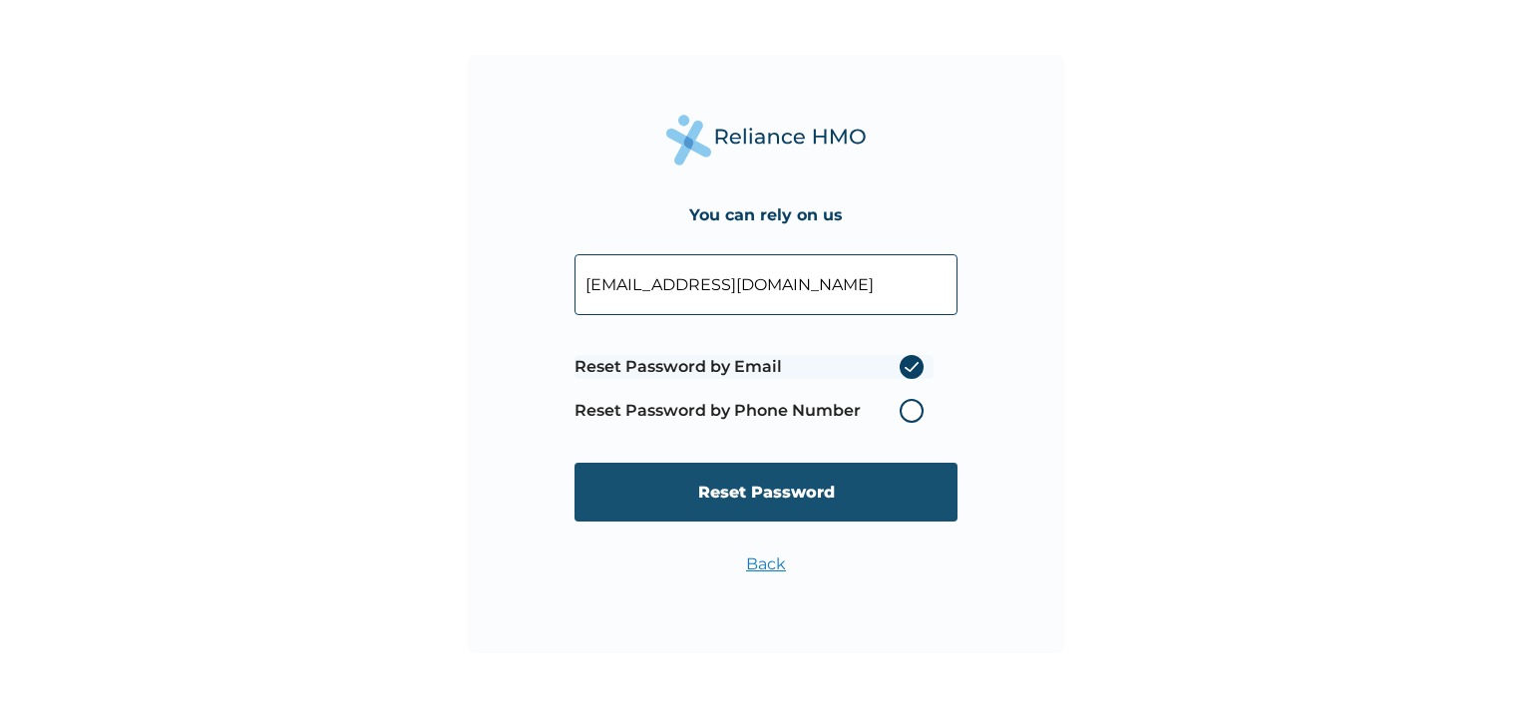
click at [797, 494] on input "Reset Password" at bounding box center [765, 492] width 383 height 59
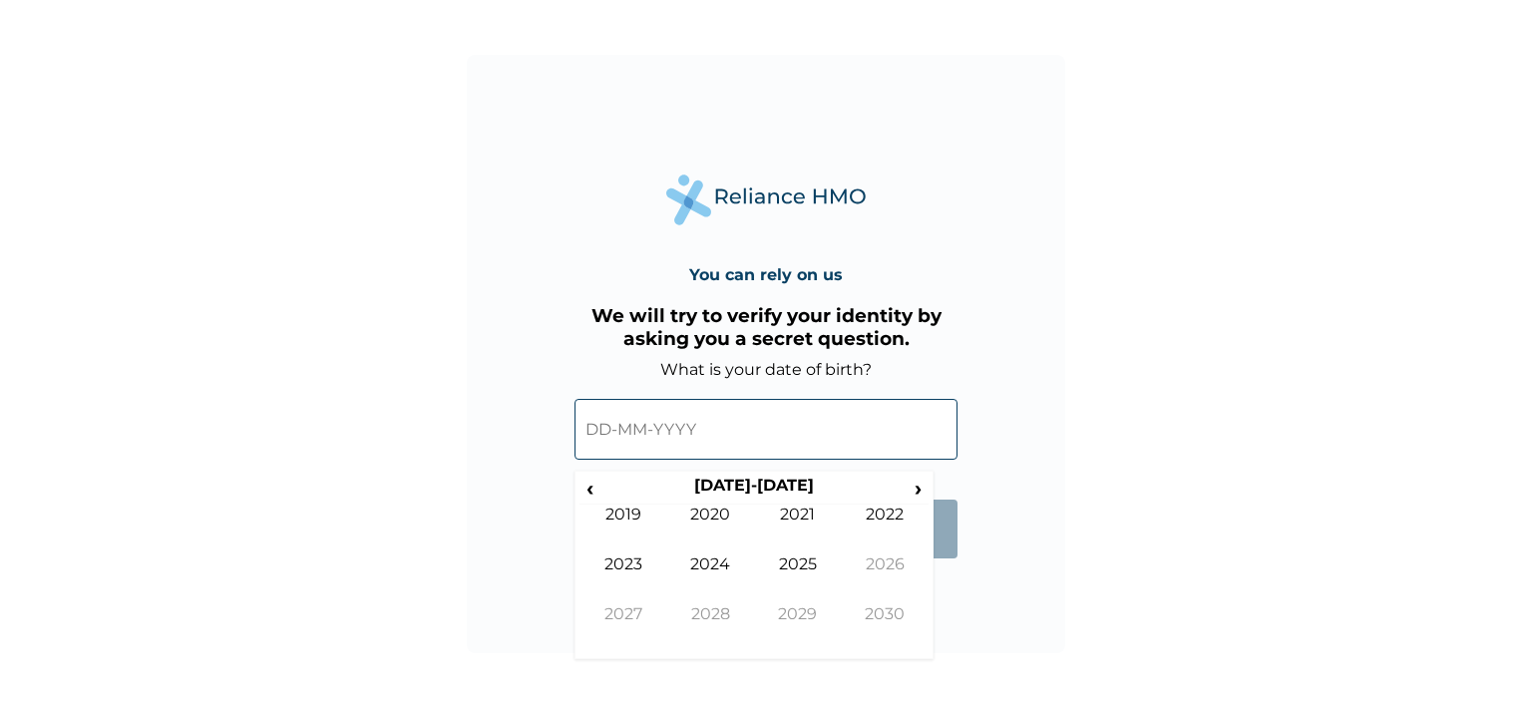
click at [709, 433] on input "text" at bounding box center [765, 429] width 383 height 61
click at [591, 495] on span "‹" at bounding box center [589, 488] width 21 height 25
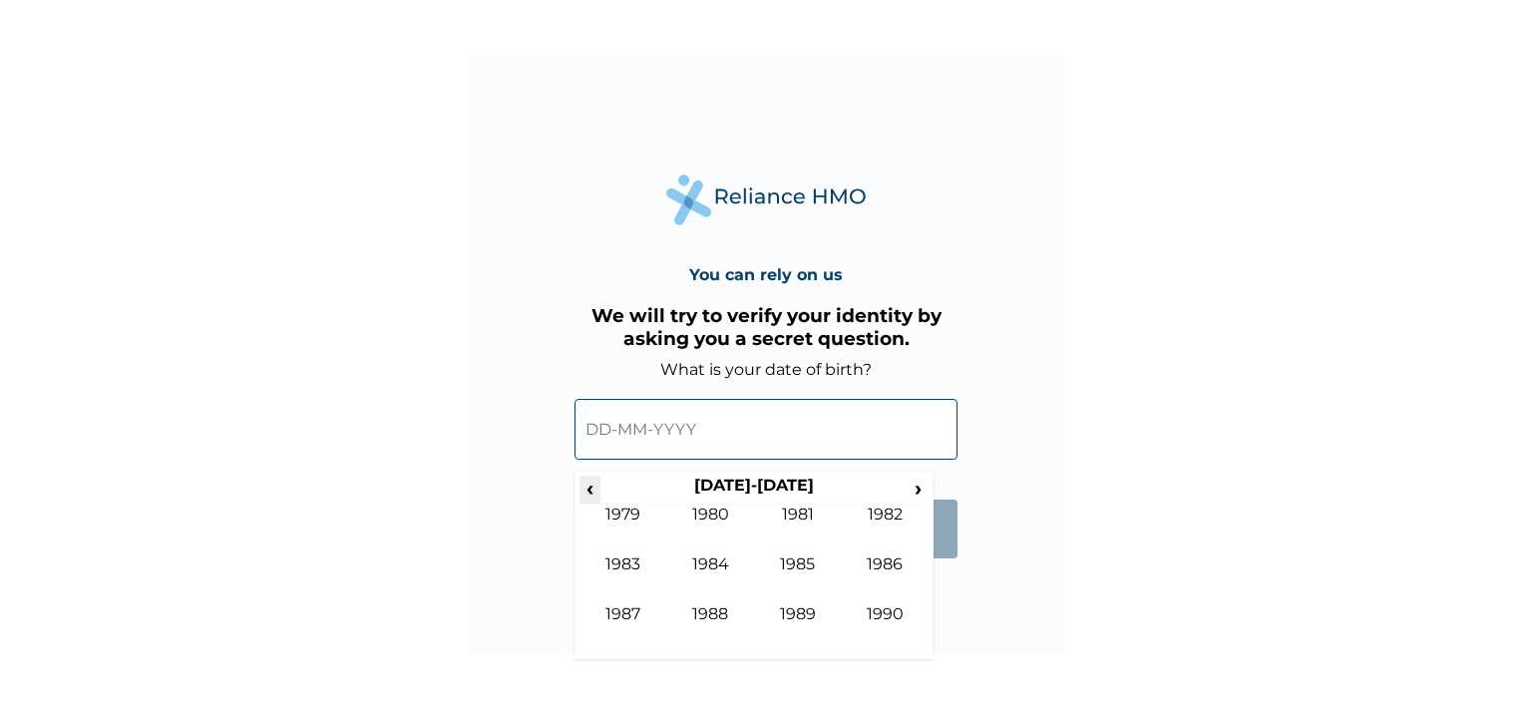
click at [591, 495] on span "‹" at bounding box center [589, 488] width 21 height 25
click at [887, 612] on td "1980" at bounding box center [886, 629] width 88 height 50
click at [881, 526] on td "Apr" at bounding box center [886, 530] width 88 height 50
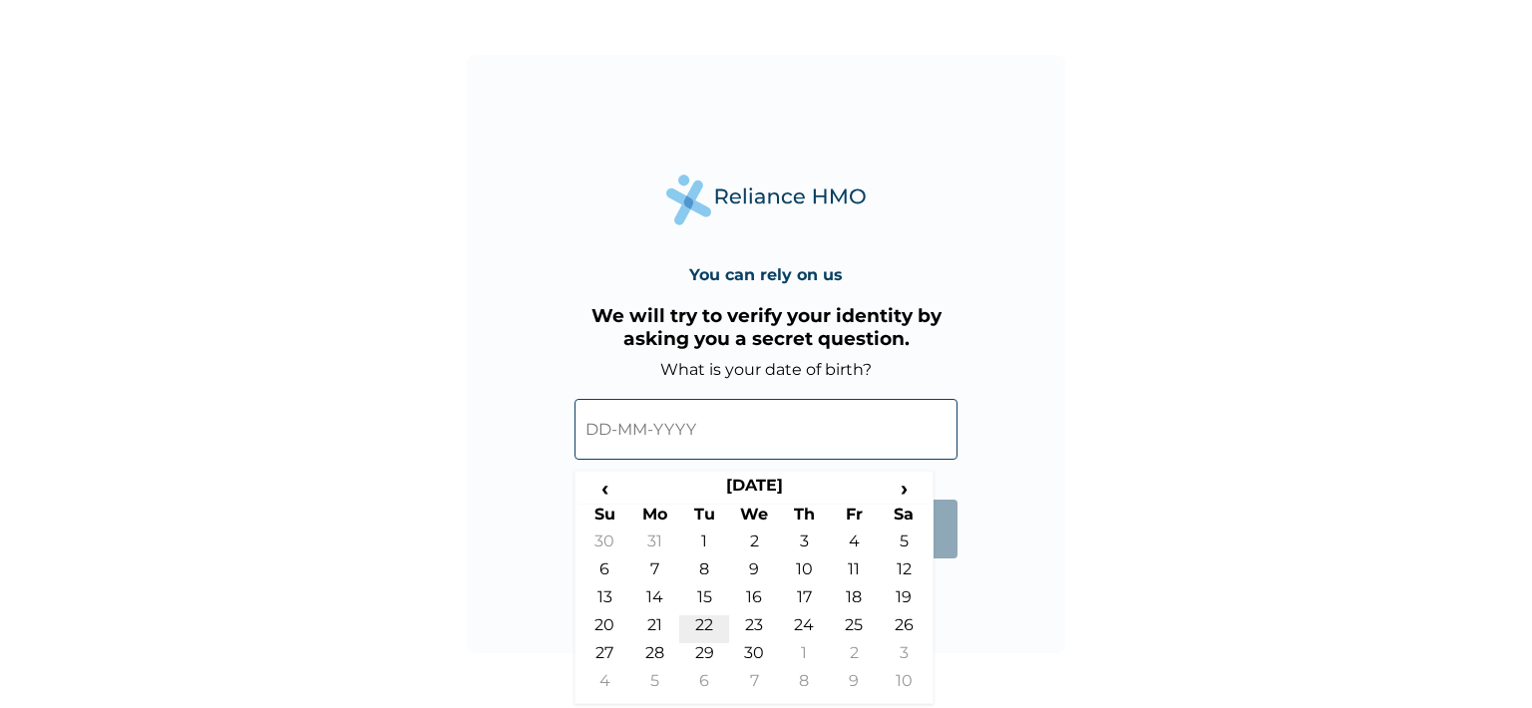
click at [710, 627] on td "22" at bounding box center [704, 629] width 50 height 28
type input "[DATE]"
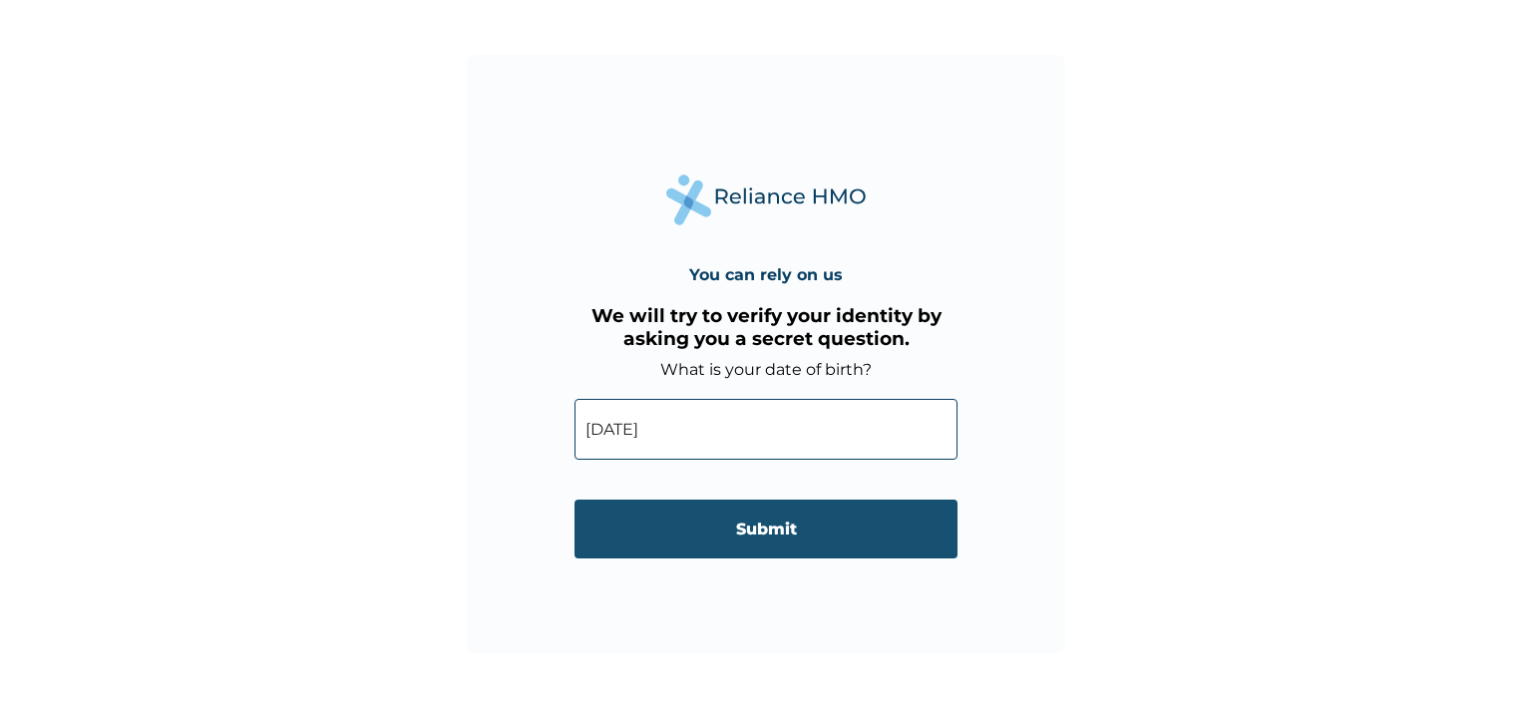
click at [782, 542] on input "Submit" at bounding box center [765, 529] width 383 height 59
